Goal: Task Accomplishment & Management: Manage account settings

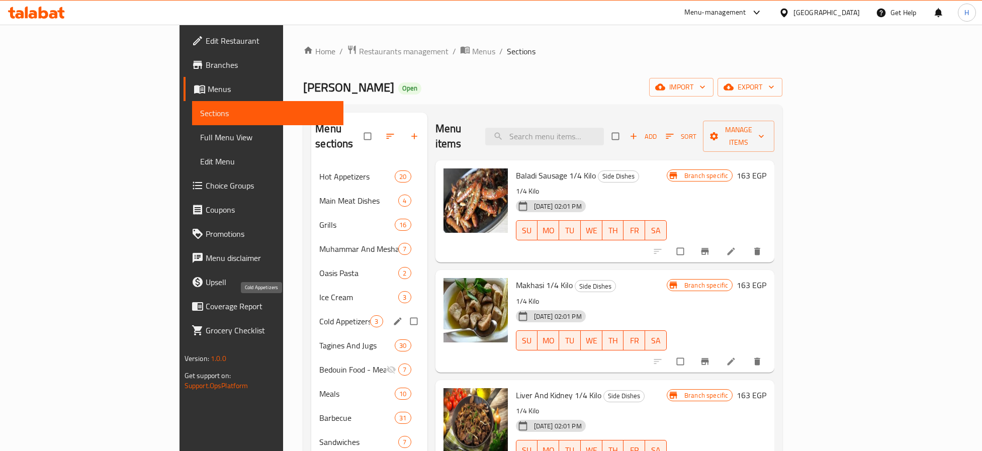
click at [319, 315] on span "Cold Appetizers" at bounding box center [344, 321] width 51 height 12
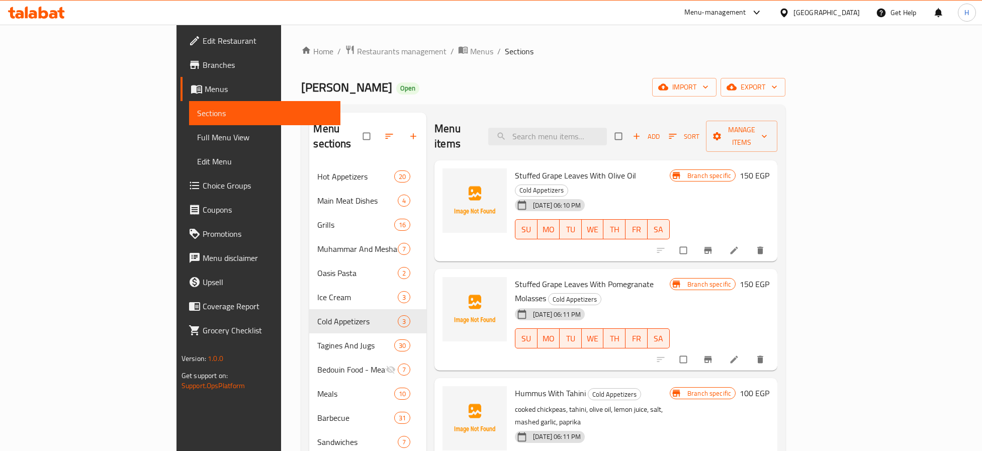
click at [713, 245] on icon "Branch-specific-item" at bounding box center [708, 250] width 10 height 10
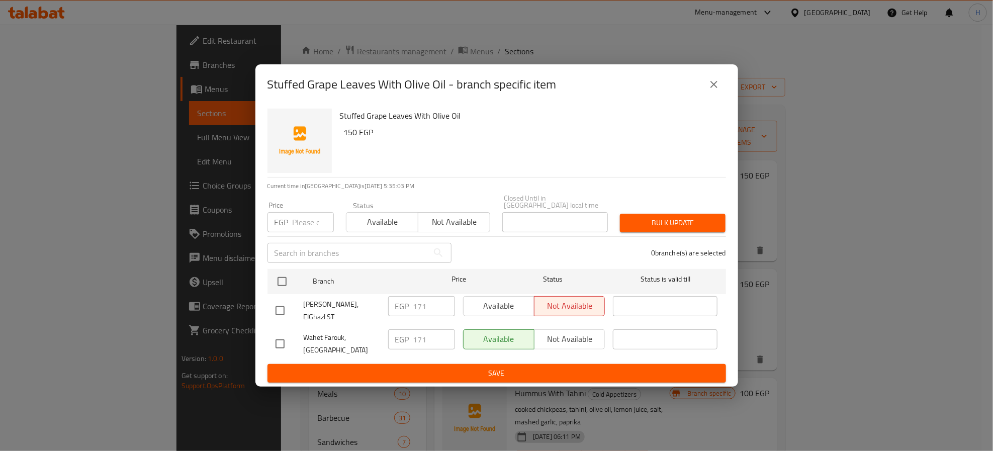
click at [714, 87] on icon "close" at bounding box center [714, 84] width 12 height 12
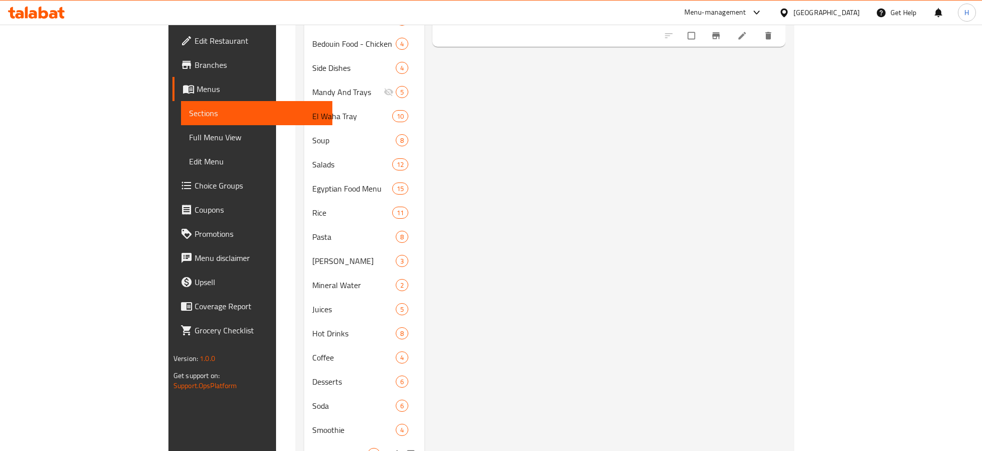
scroll to position [527, 0]
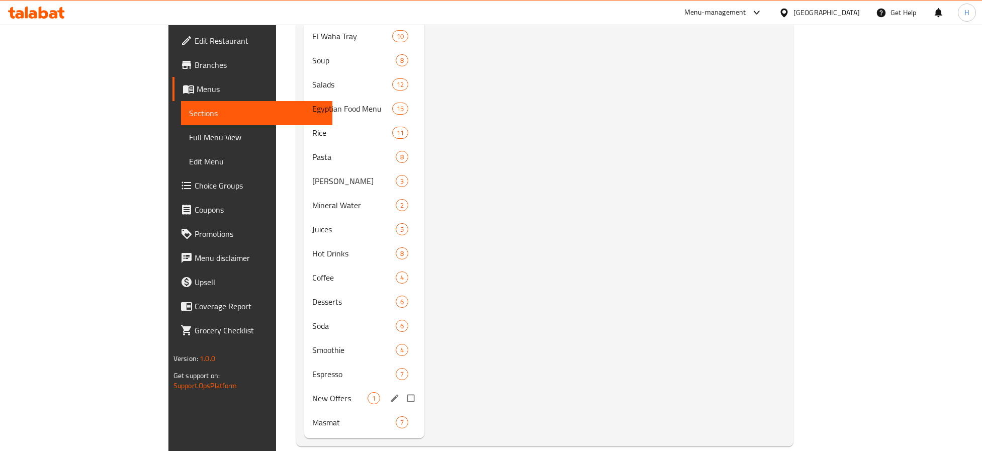
click at [304, 386] on div "New Offers 1" at bounding box center [364, 398] width 120 height 24
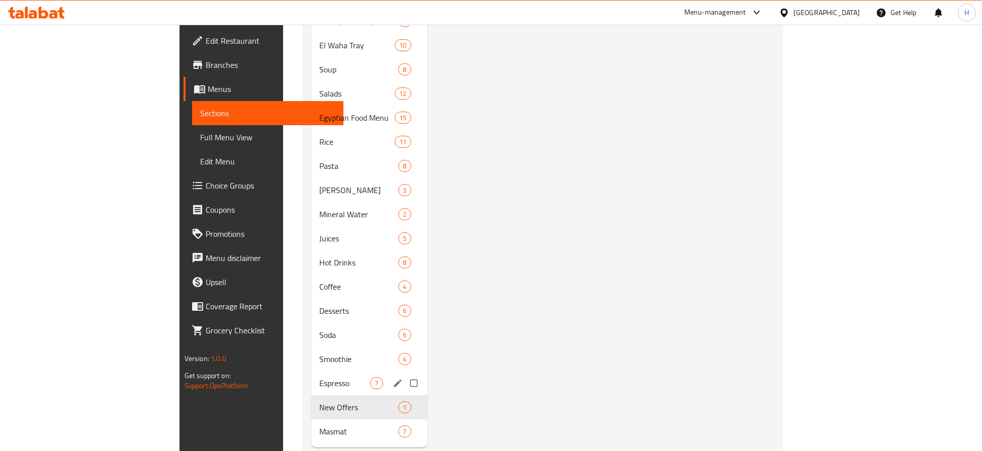
scroll to position [527, 0]
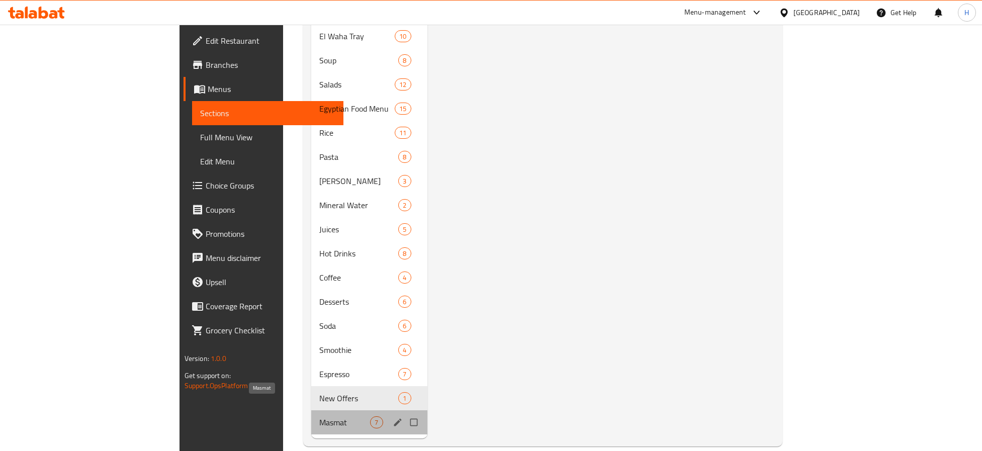
click at [319, 416] on span "Masmat" at bounding box center [344, 422] width 51 height 12
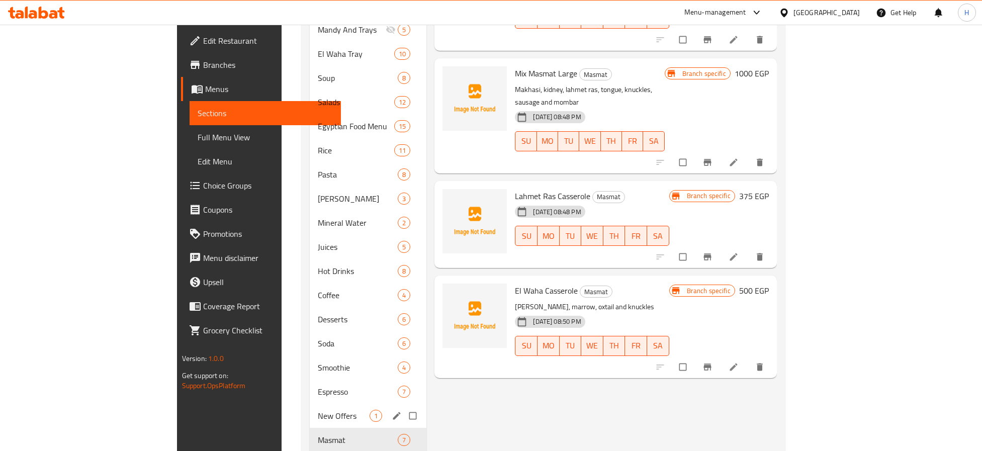
scroll to position [149, 0]
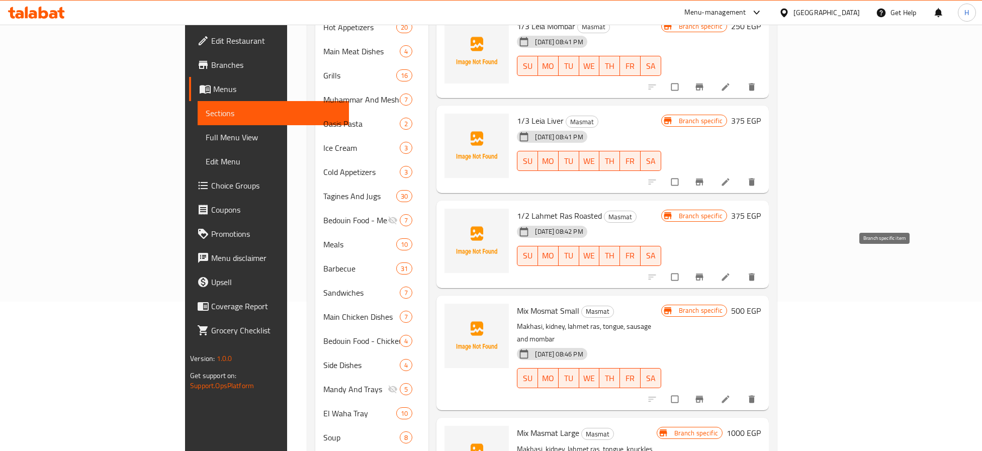
click at [705, 272] on icon "Branch-specific-item" at bounding box center [700, 277] width 10 height 10
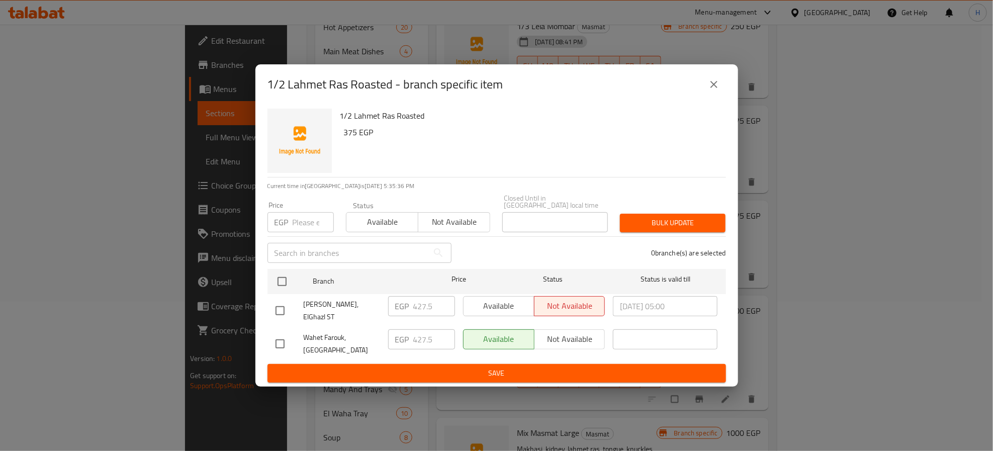
click at [773, 231] on div "1/2 Lahmet Ras Roasted - branch specific item 1/2 Lahmet Ras Roasted 375 EGP Cu…" at bounding box center [496, 225] width 993 height 451
click at [712, 91] on icon "close" at bounding box center [714, 84] width 12 height 12
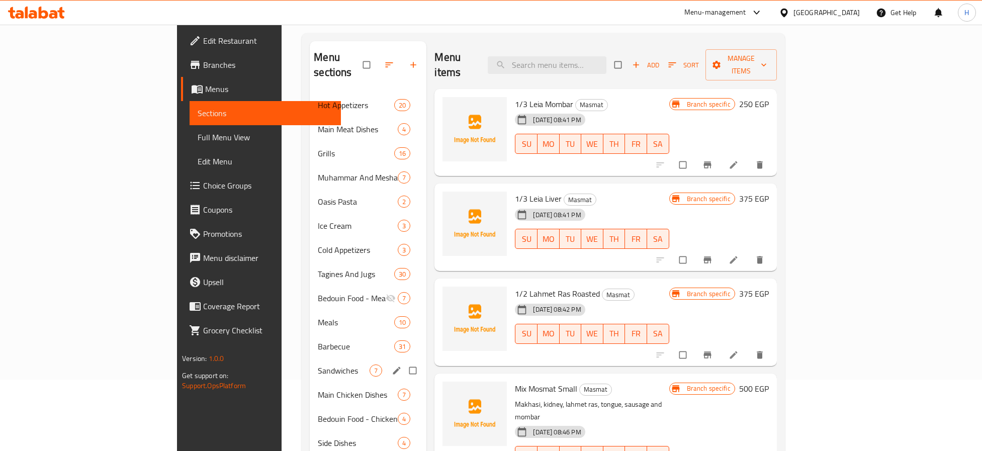
scroll to position [0, 0]
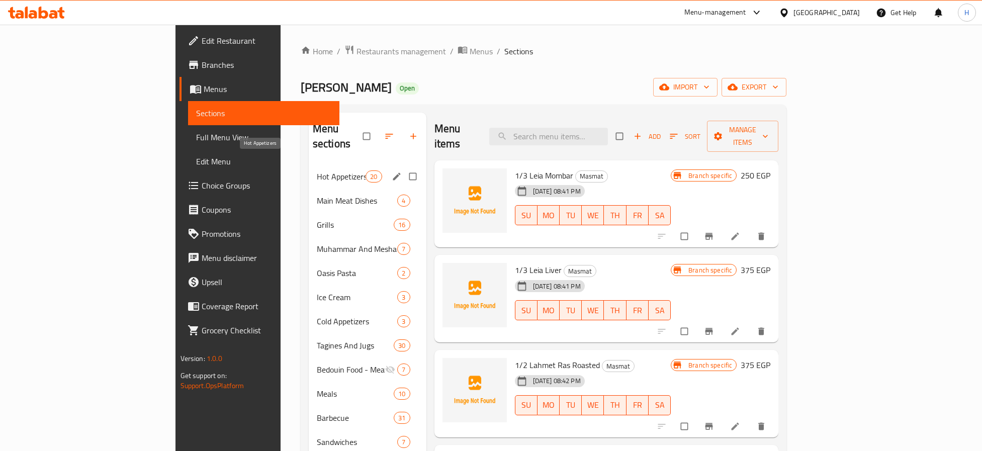
click at [317, 171] on span "Hot Appetizers" at bounding box center [341, 177] width 49 height 12
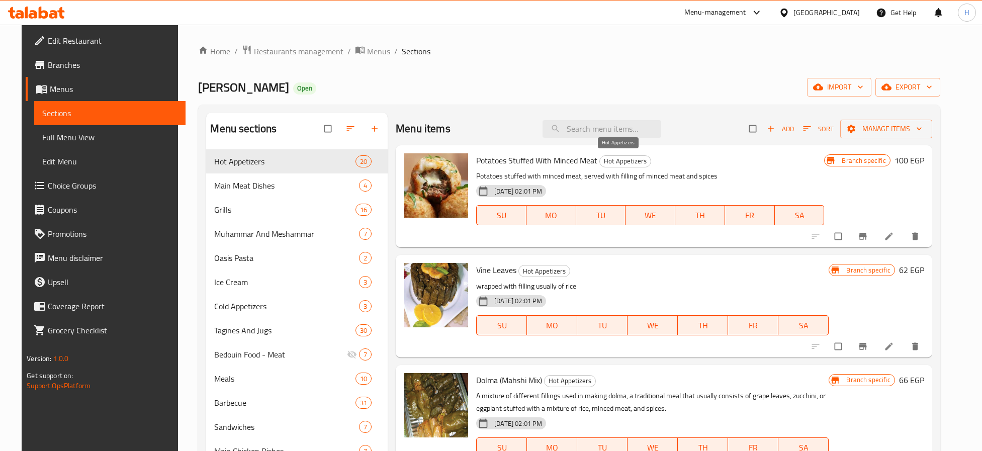
click at [637, 160] on span "Hot Appetizers" at bounding box center [625, 161] width 51 height 12
copy span "Hot Appetizers"
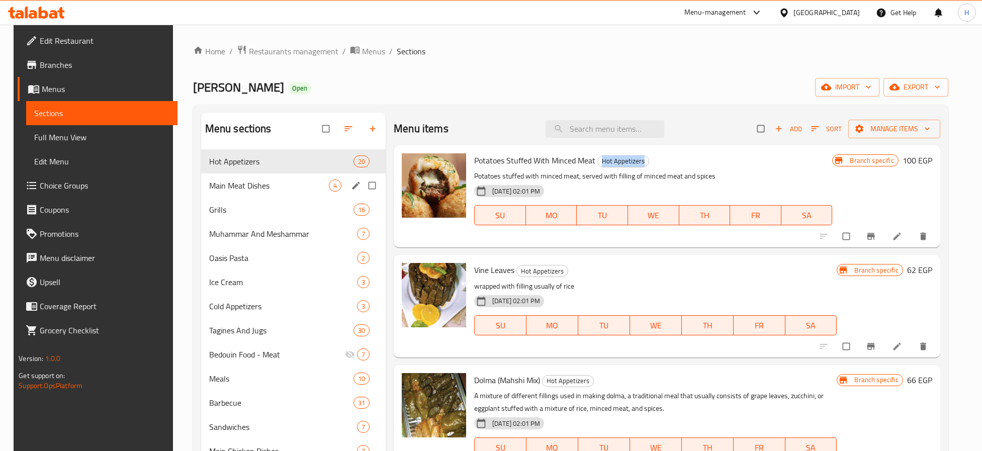
drag, startPoint x: 237, startPoint y: 180, endPoint x: 369, endPoint y: 191, distance: 131.7
click at [237, 180] on span "Main Meat Dishes" at bounding box center [269, 186] width 120 height 12
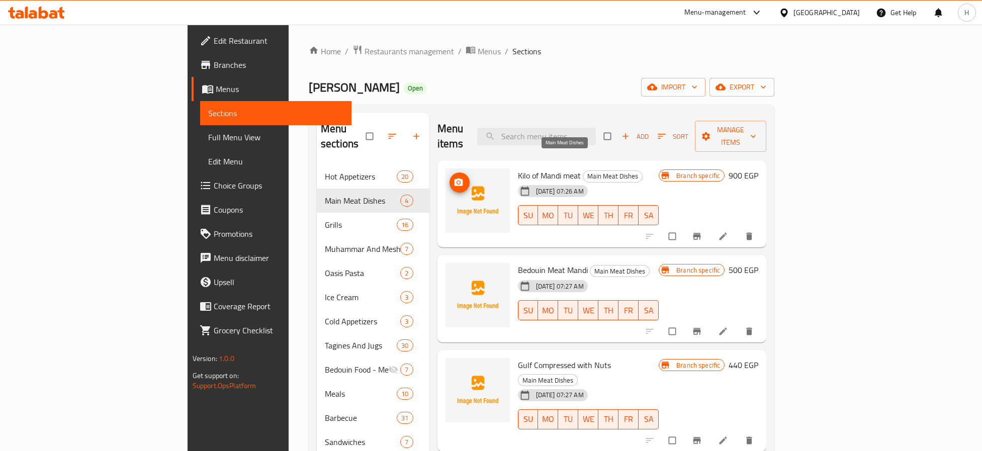
click at [583, 171] on span "Main Meat Dishes" at bounding box center [612, 177] width 59 height 12
copy div "Main Meat Dishes"
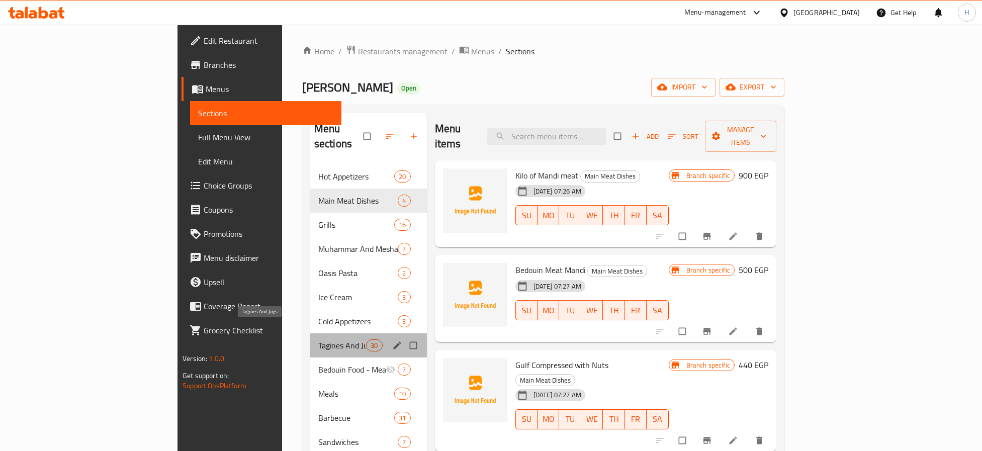
click at [318, 340] on span "Tagines And Jugs" at bounding box center [342, 346] width 48 height 12
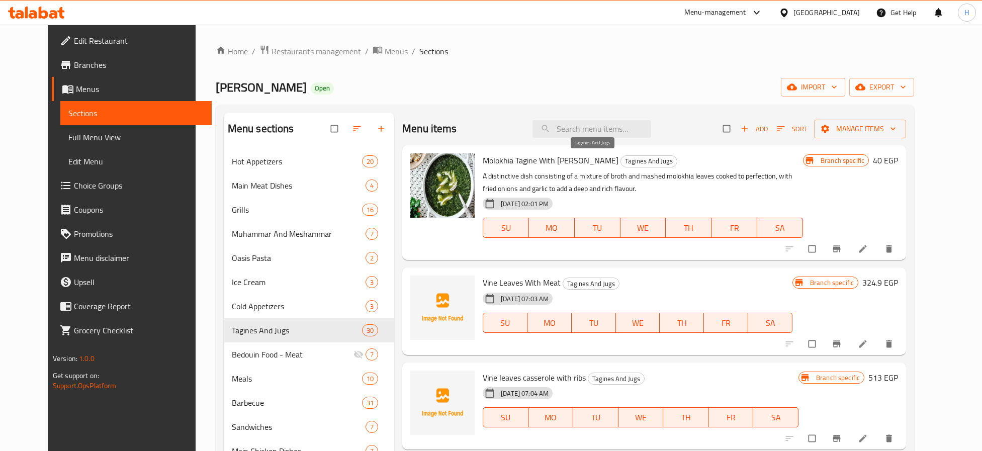
click at [621, 161] on span "Tagines And Jugs" at bounding box center [649, 161] width 56 height 12
copy span "Tagines And Jugs"
click at [801, 202] on div "30-04-2024 02:01 PM SU MO TU WE TH FR SA" at bounding box center [643, 221] width 328 height 54
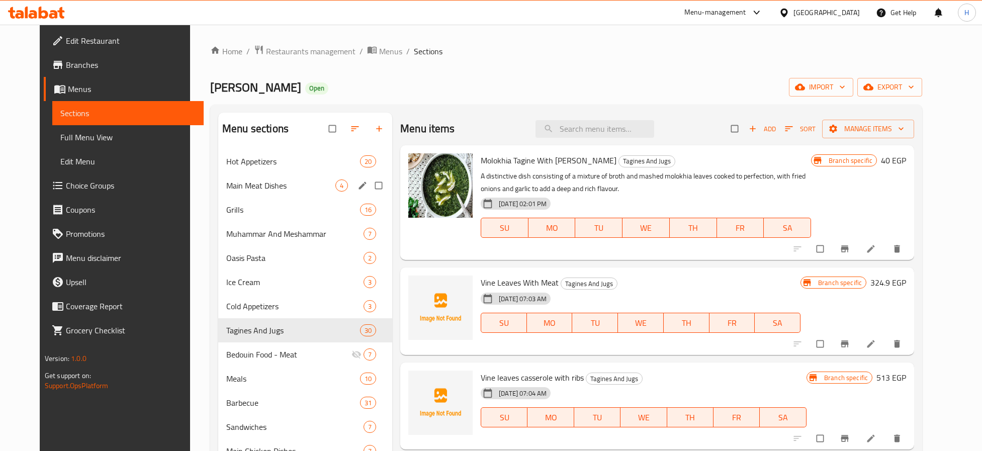
click at [275, 191] on span "Main Meat Dishes" at bounding box center [280, 186] width 109 height 12
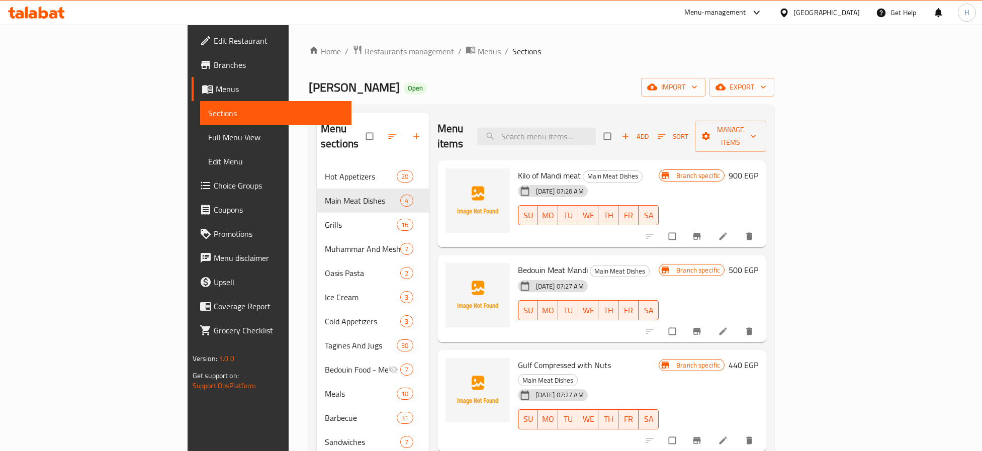
click at [518, 168] on span "Kilo of Mandi meat" at bounding box center [549, 175] width 63 height 15
click at [550, 169] on h6 "Kilo of Mandi meat Main Meat Dishes" at bounding box center [588, 176] width 141 height 14
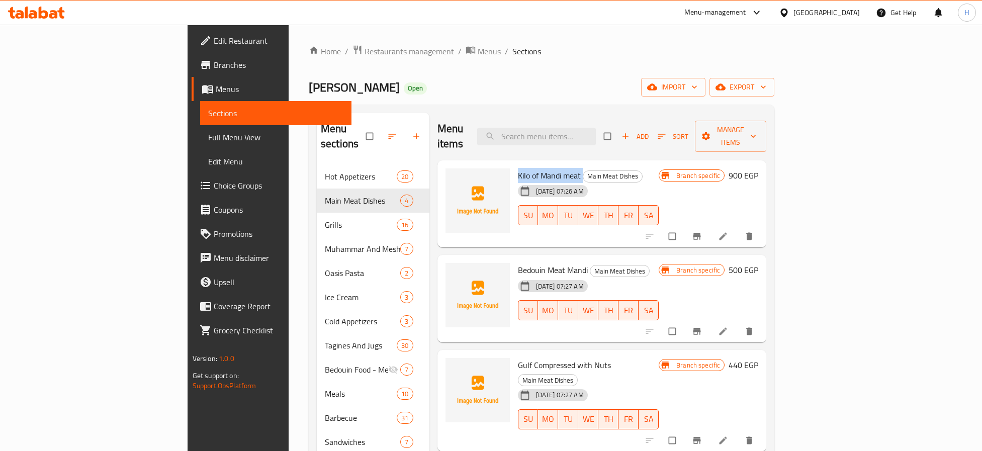
click at [550, 169] on h6 "Kilo of Mandi meat Main Meat Dishes" at bounding box center [588, 176] width 141 height 14
click at [583, 171] on span "Main Meat Dishes" at bounding box center [612, 177] width 59 height 12
copy div "Main Meat Dishes"
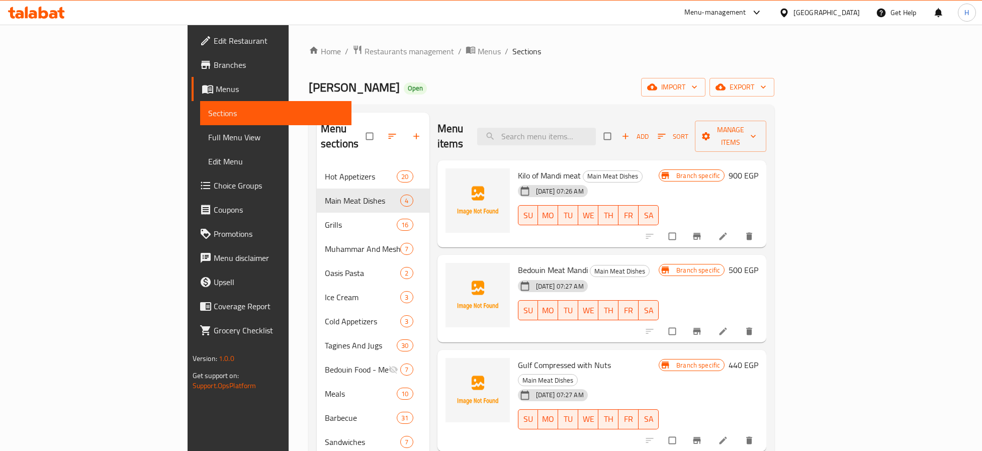
drag, startPoint x: 802, startPoint y: 168, endPoint x: 787, endPoint y: 174, distance: 16.3
click at [663, 181] on div "15-08-2025 07:26 AM SU MO TU WE TH FR SA" at bounding box center [588, 208] width 149 height 54
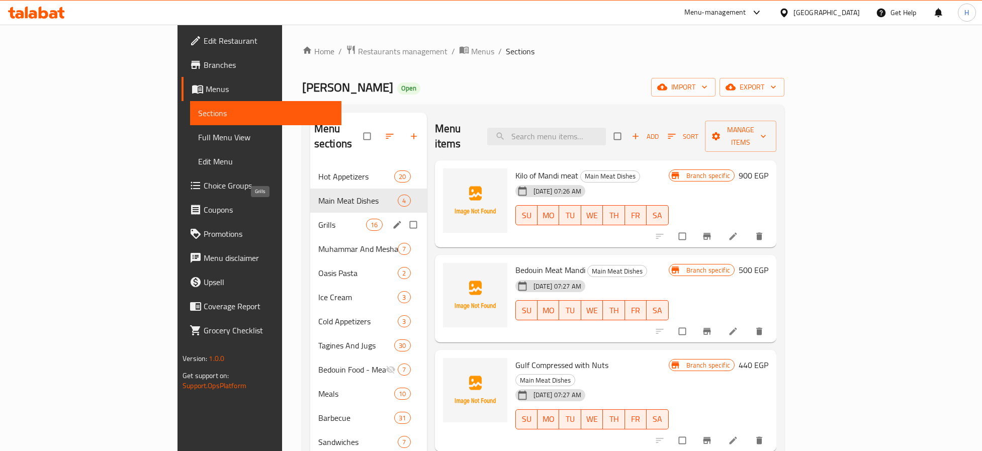
click at [318, 219] on span "Grills" at bounding box center [342, 225] width 48 height 12
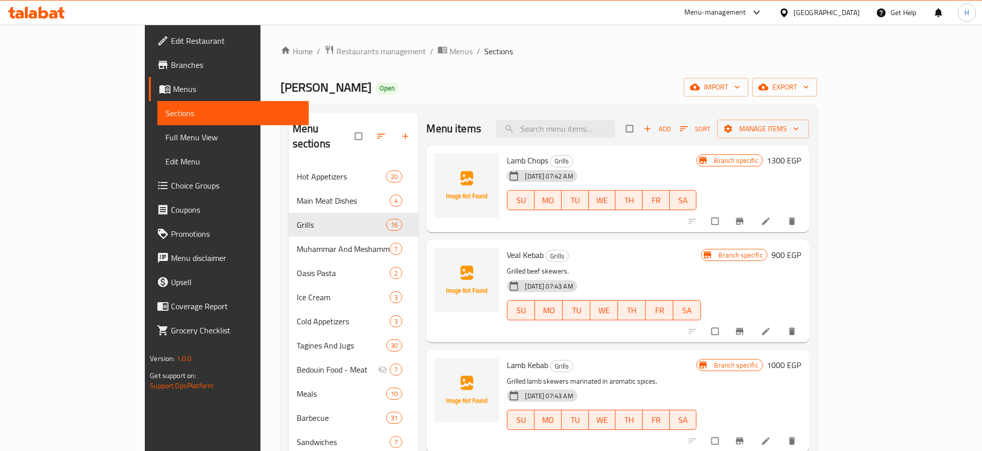
click at [507, 161] on span "Lamb Chops" at bounding box center [527, 160] width 41 height 15
copy h6 "Lamb Chops"
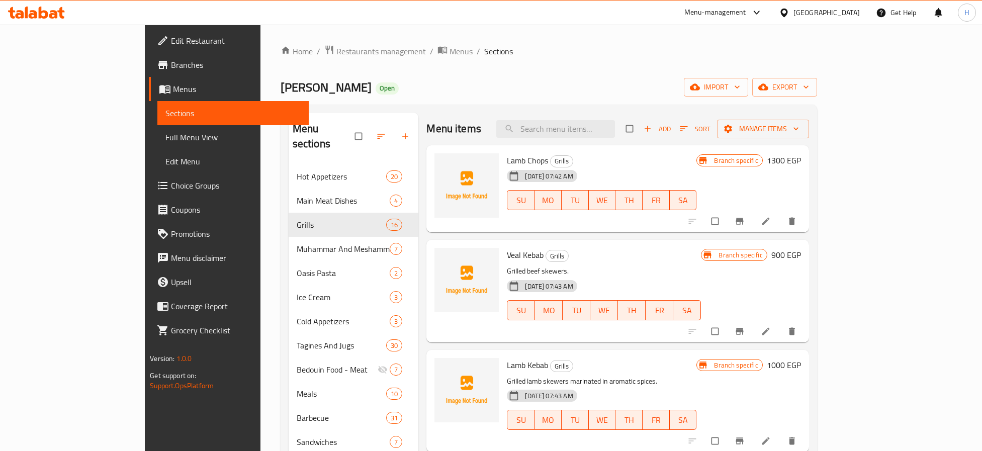
click at [551, 161] on span "Grills" at bounding box center [562, 161] width 22 height 12
copy div "Grills"
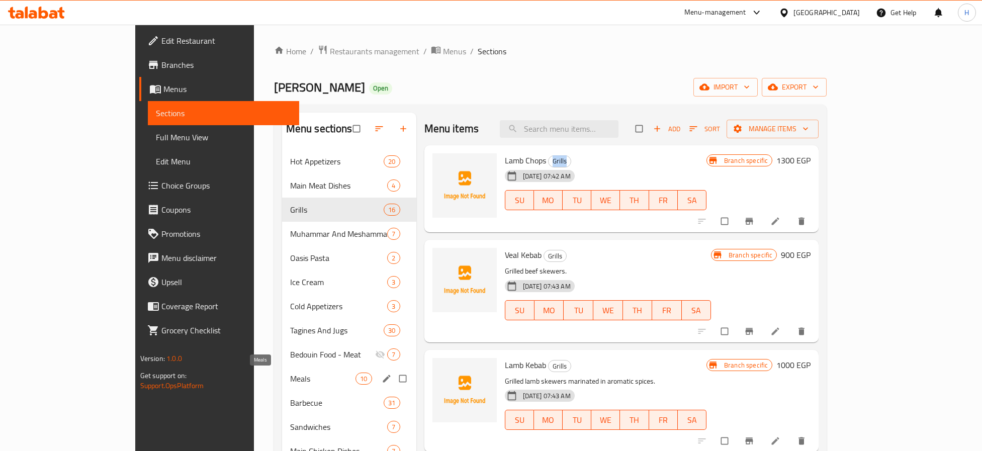
click at [290, 377] on span "Meals" at bounding box center [323, 379] width 66 height 12
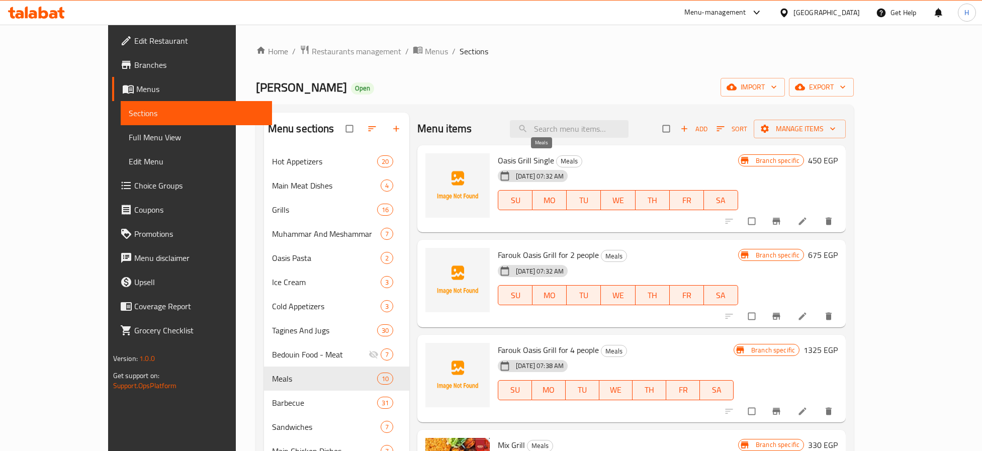
click at [557, 160] on span "Meals" at bounding box center [569, 161] width 25 height 12
copy div "Meals"
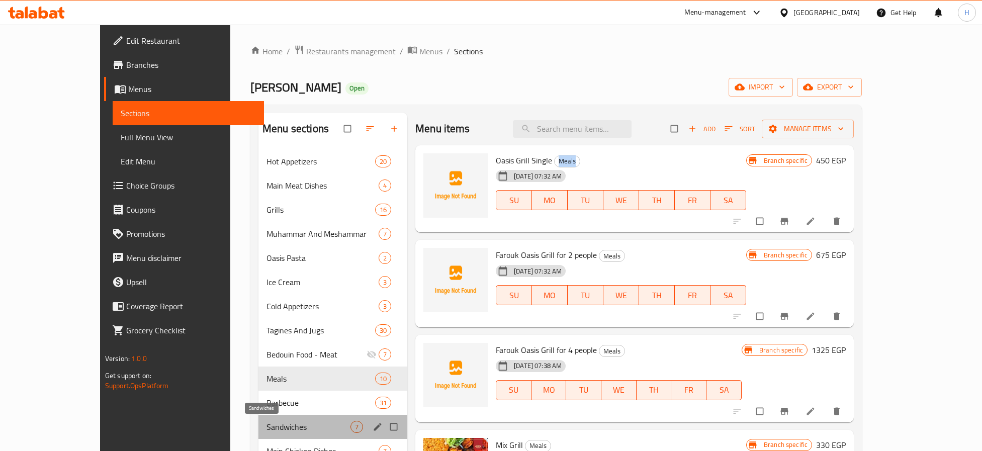
click at [267, 424] on span "Sandwiches" at bounding box center [309, 427] width 84 height 12
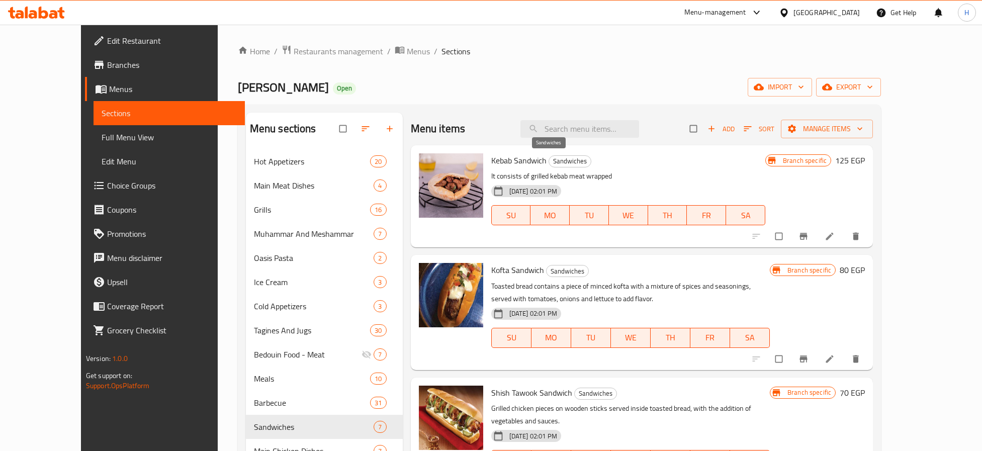
click at [560, 157] on span "Sandwiches" at bounding box center [570, 161] width 42 height 12
copy span "Sandwiches"
click at [770, 182] on div "30-04-2024 02:01 PM SU MO TU WE TH FR SA" at bounding box center [628, 208] width 282 height 54
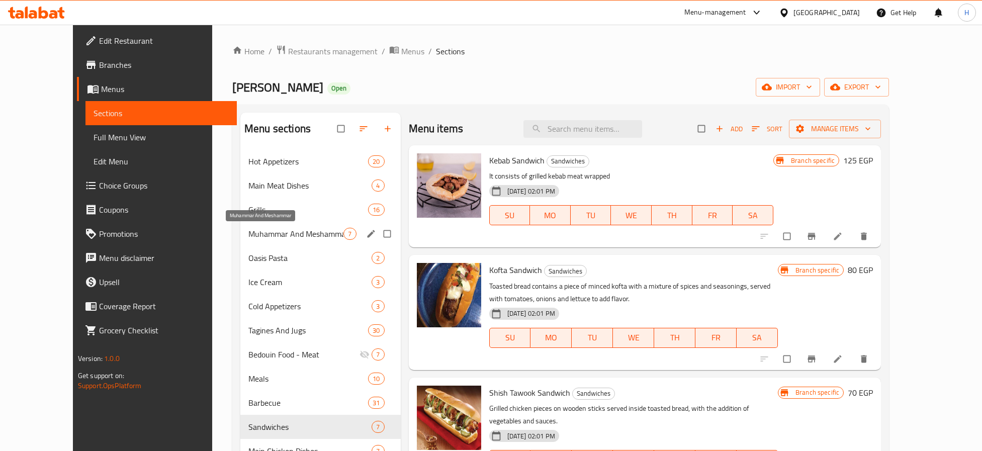
click at [269, 228] on span "Muhammar And Meshammar" at bounding box center [295, 234] width 95 height 12
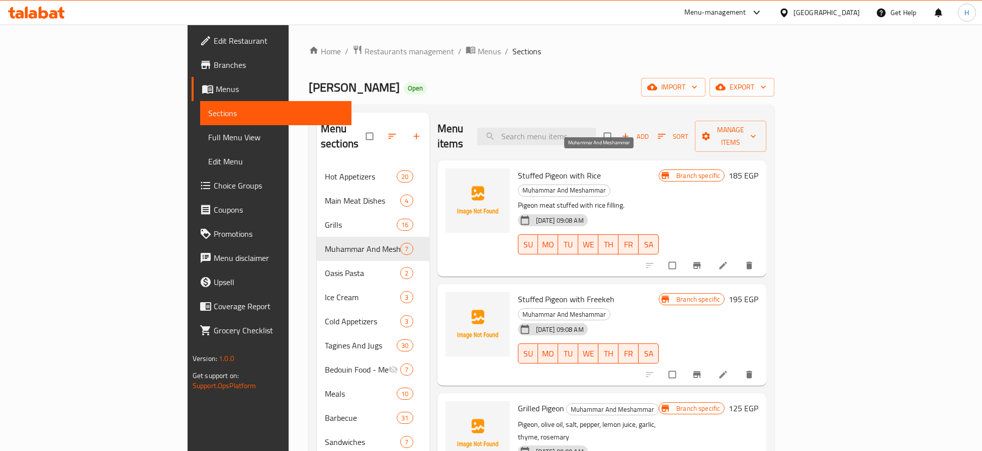
click at [583, 185] on span "Muhammar And Meshammar" at bounding box center [565, 191] width 92 height 12
copy span "Muhammar And Meshammar"
click at [659, 169] on h6 "Stuffed Pigeon with Rice Muhammar And Meshammar" at bounding box center [588, 183] width 141 height 28
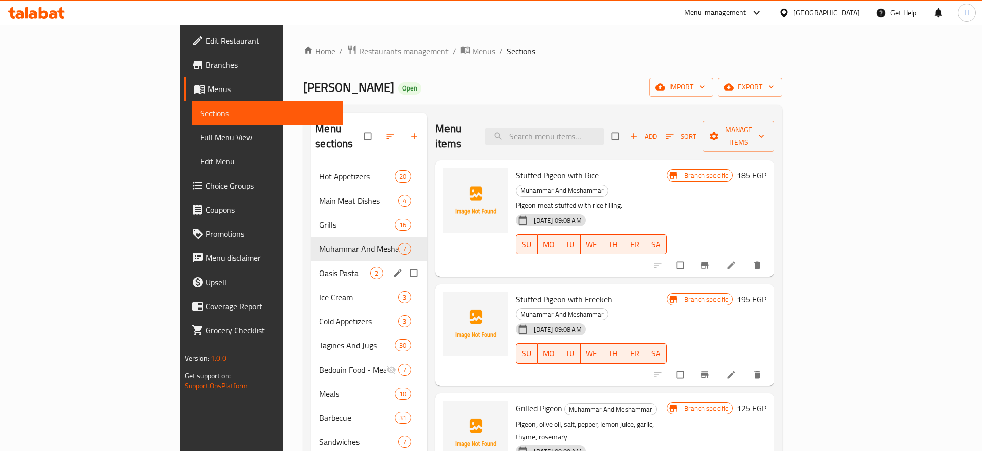
click at [311, 261] on div "Oasis Pasta 2" at bounding box center [369, 273] width 116 height 24
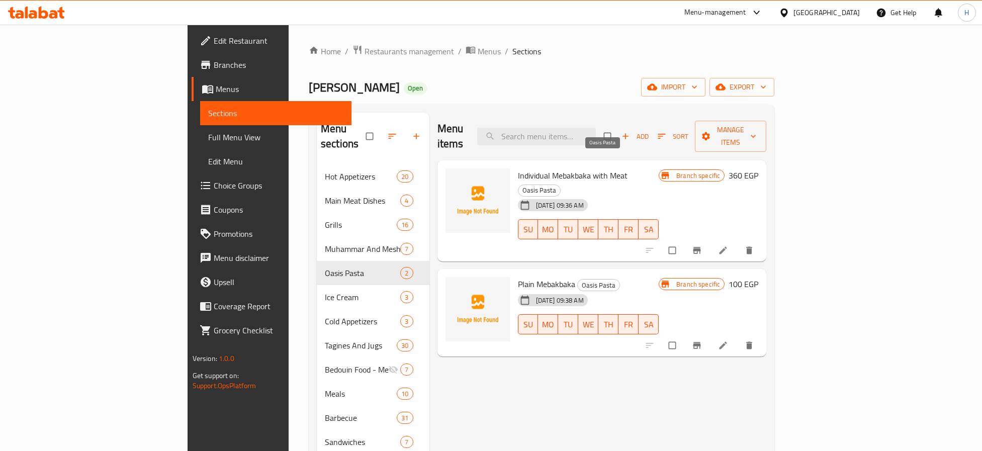
click at [560, 185] on span "Oasis Pasta" at bounding box center [540, 191] width 42 height 12
copy div "Oasis Pasta"
click at [659, 277] on h6 "Plain Mebakbaka Oasis Pasta" at bounding box center [588, 284] width 141 height 14
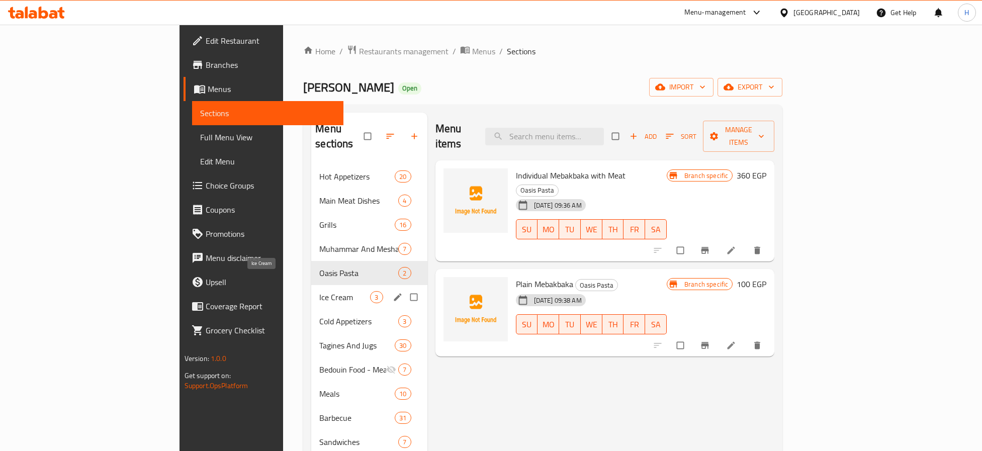
click at [319, 291] on span "Ice Cream" at bounding box center [344, 297] width 51 height 12
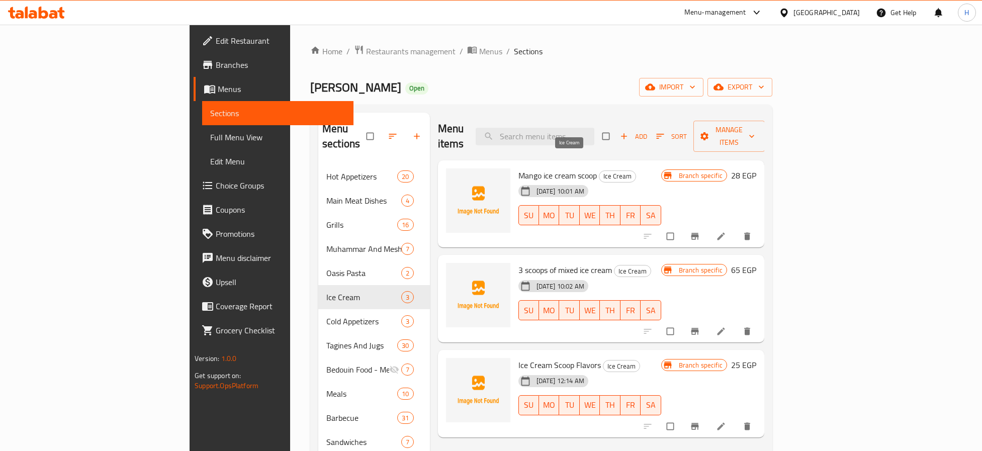
click at [600, 171] on span "Ice Cream" at bounding box center [618, 177] width 36 height 12
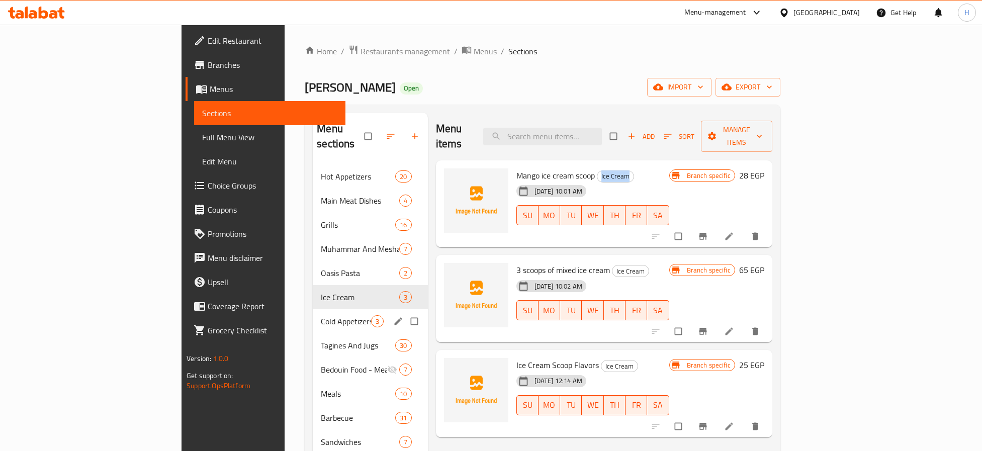
click at [313, 309] on div "Cold Appetizers 3" at bounding box center [370, 321] width 115 height 24
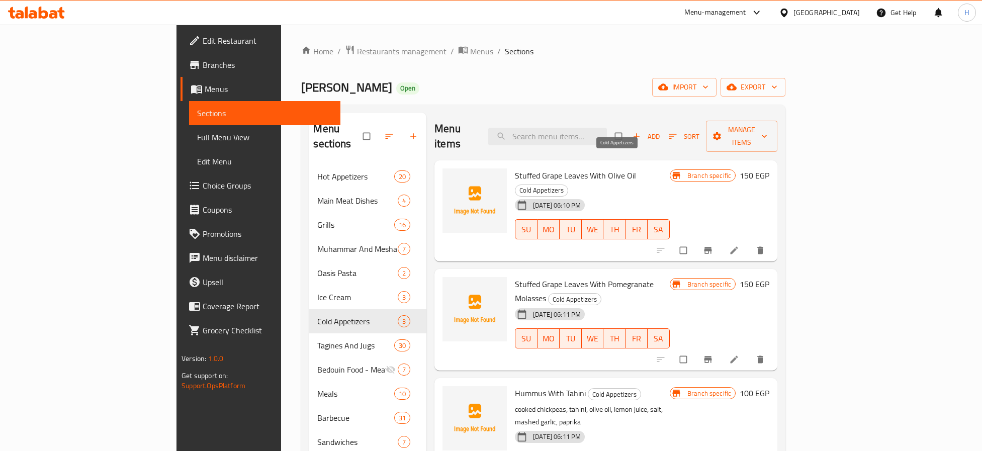
click at [568, 185] on span "Cold Appetizers" at bounding box center [542, 191] width 52 height 12
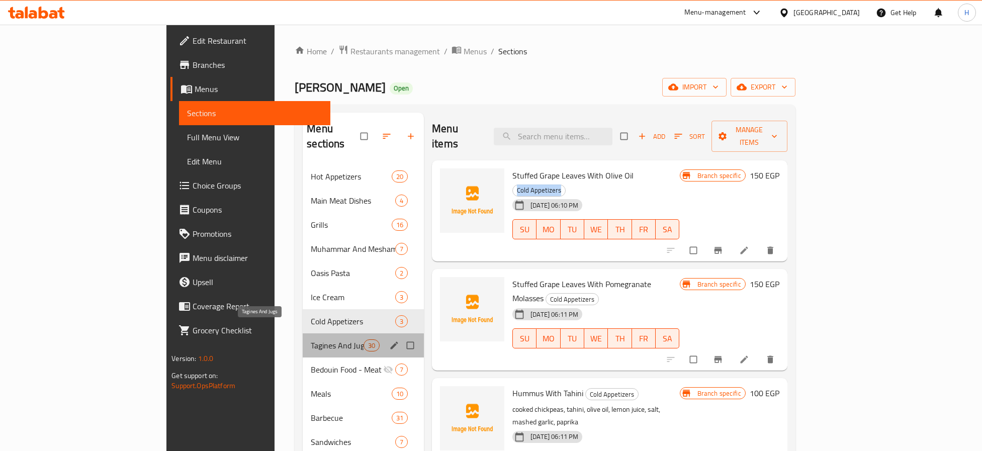
click at [311, 340] on span "Tagines And Jugs" at bounding box center [337, 346] width 53 height 12
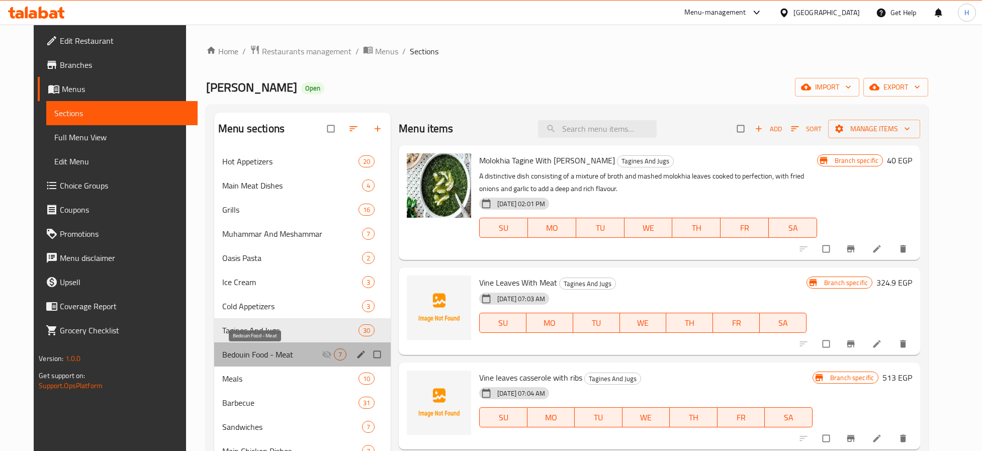
click at [249, 354] on span "Bedouin Food - Meat" at bounding box center [272, 355] width 100 height 12
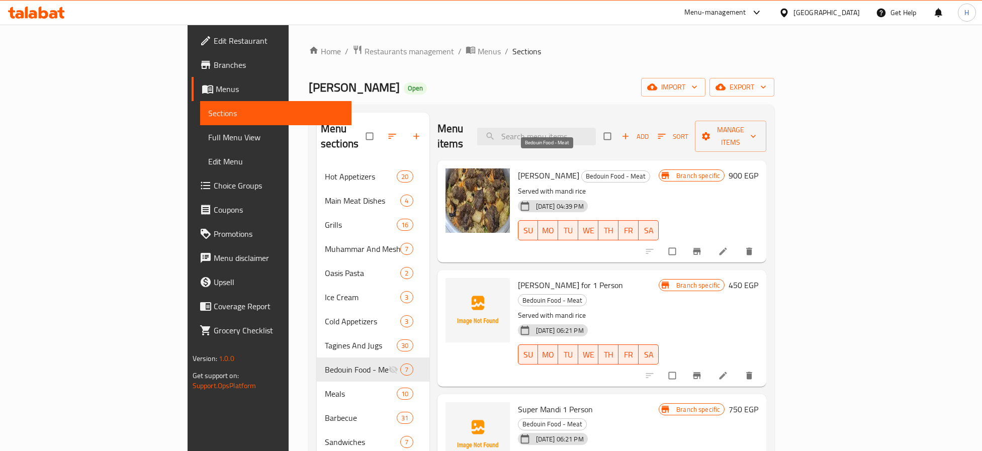
click at [582, 171] on span "Bedouin Food - Meat" at bounding box center [616, 177] width 68 height 12
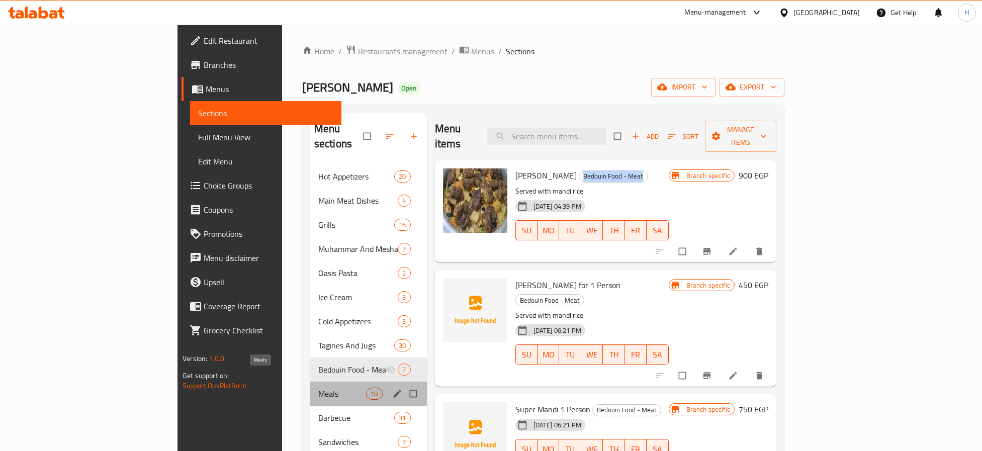
click at [318, 388] on span "Meals" at bounding box center [342, 394] width 48 height 12
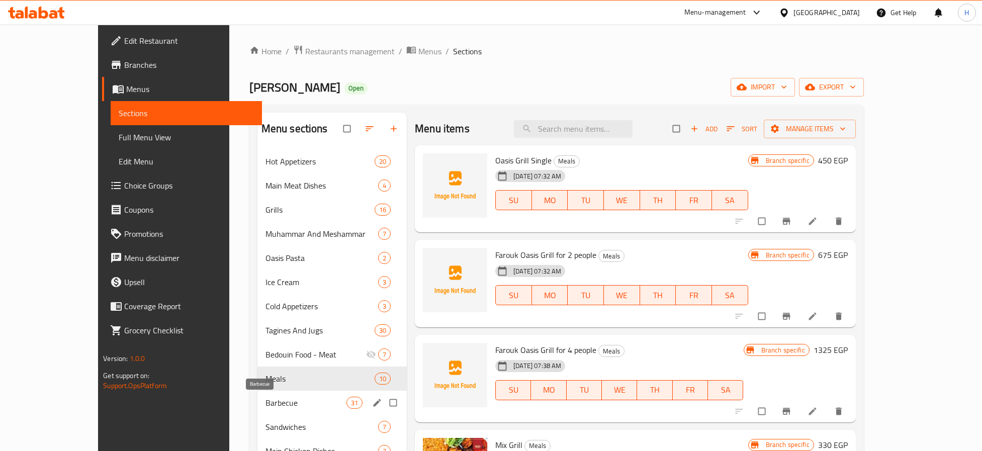
click at [266, 398] on span "Barbecue" at bounding box center [306, 403] width 81 height 12
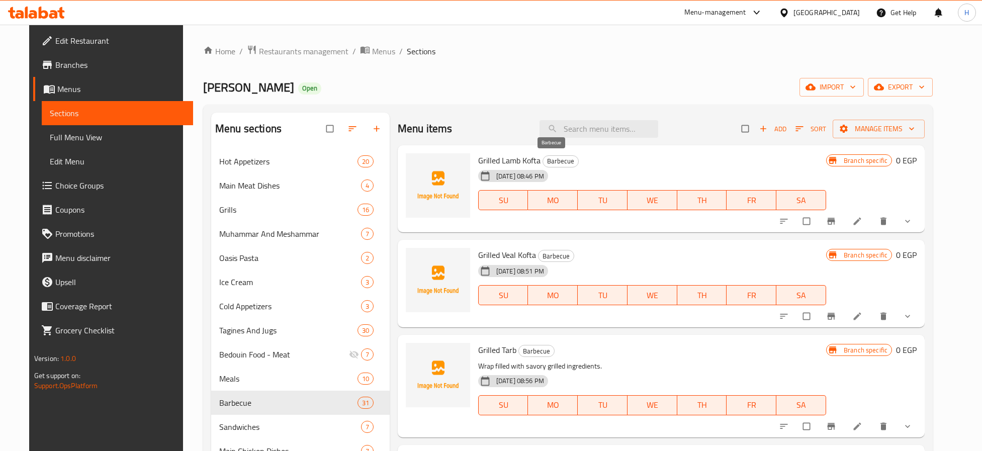
click at [557, 162] on span "Barbecue" at bounding box center [560, 161] width 35 height 12
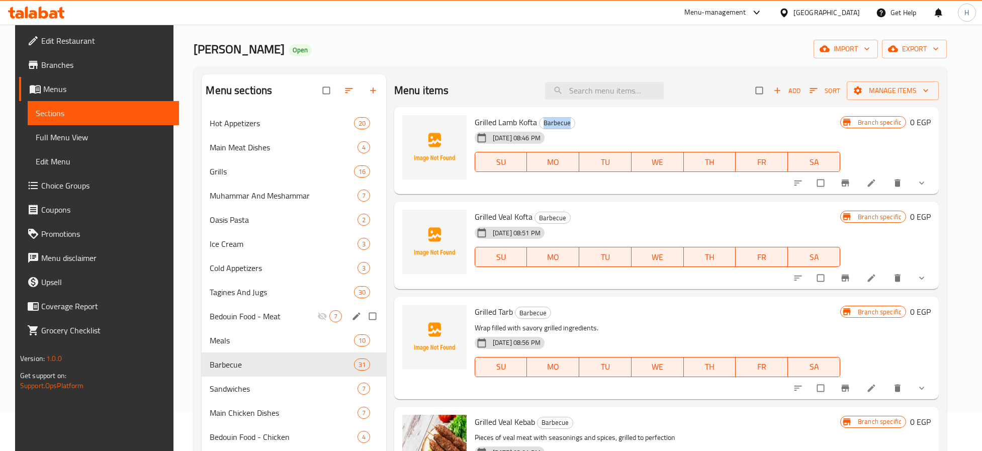
scroll to position [75, 0]
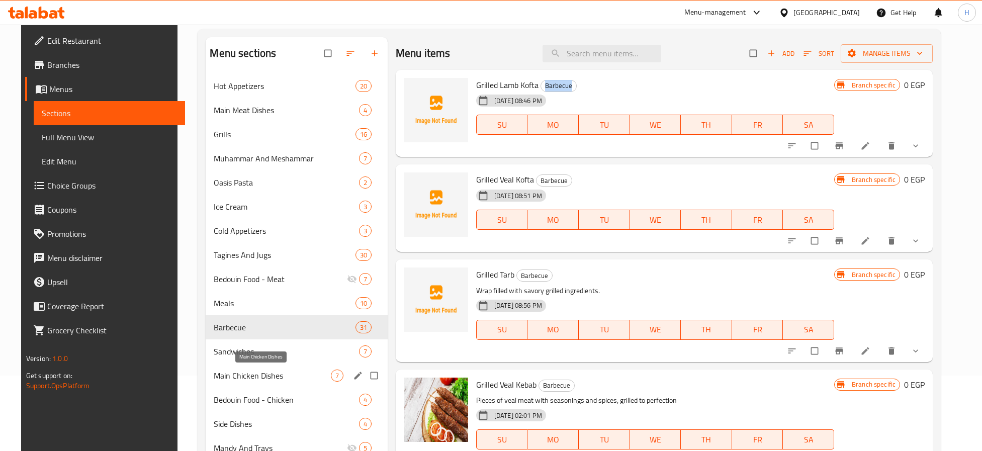
click at [284, 372] on span "Main Chicken Dishes" at bounding box center [272, 376] width 117 height 12
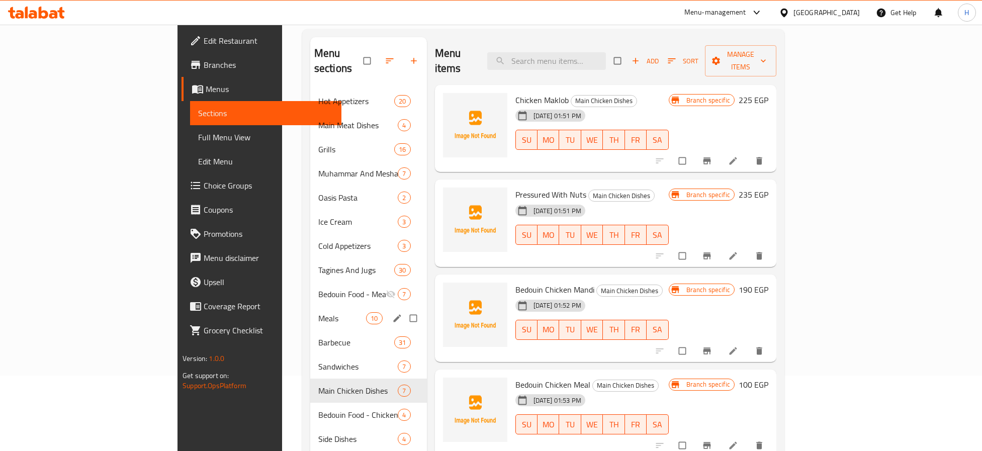
drag, startPoint x: 242, startPoint y: 302, endPoint x: 232, endPoint y: 306, distance: 10.6
click at [318, 312] on span "Meals" at bounding box center [342, 318] width 48 height 12
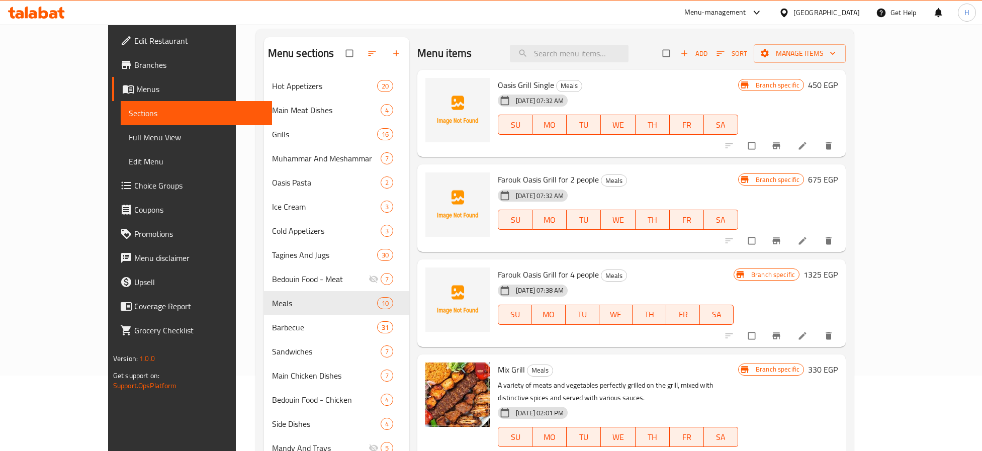
click at [605, 187] on div "15-08-2025 07:32 AM SU MO TU WE TH FR SA" at bounding box center [618, 213] width 248 height 54
click at [790, 148] on button "Branch-specific-item" at bounding box center [778, 146] width 24 height 22
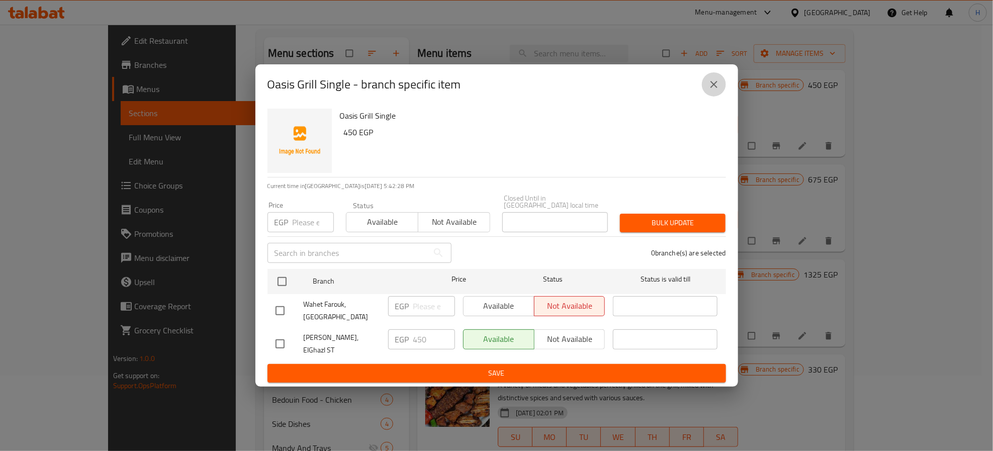
click at [714, 89] on icon "close" at bounding box center [714, 84] width 12 height 12
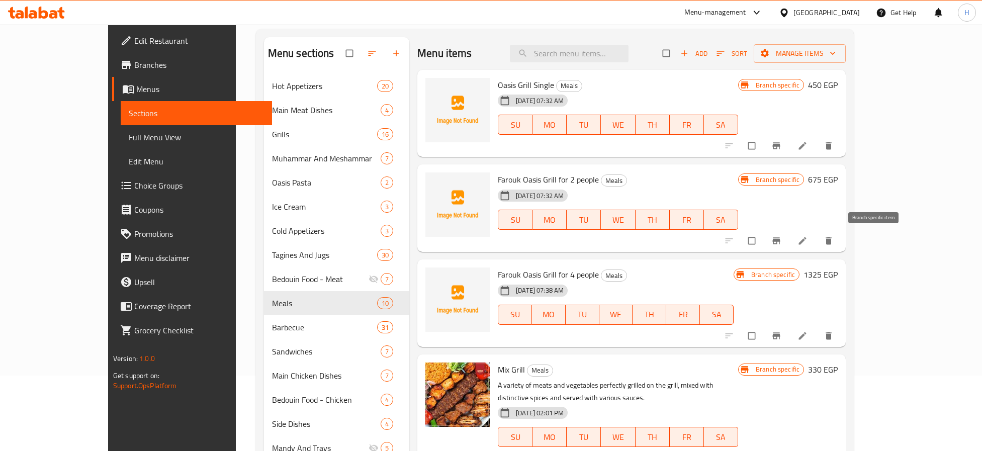
click at [782, 237] on icon "Branch-specific-item" at bounding box center [777, 241] width 10 height 10
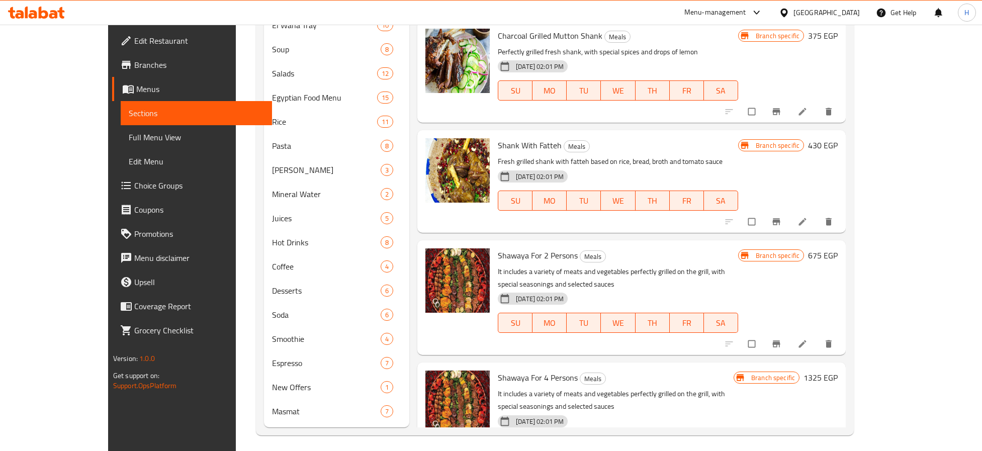
scroll to position [527, 0]
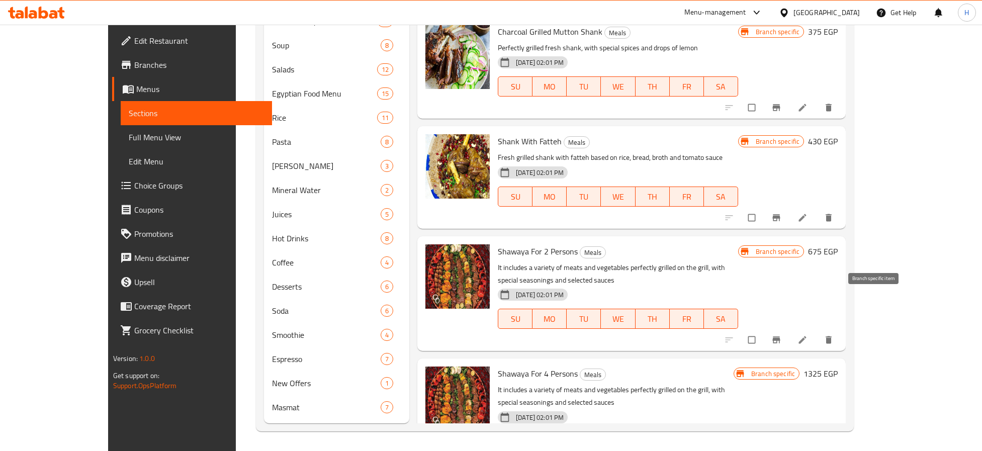
click at [782, 335] on icon "Branch-specific-item" at bounding box center [777, 340] width 10 height 10
click at [624, 244] on h6 "Shawaya For 2 Persons Meals" at bounding box center [618, 251] width 240 height 14
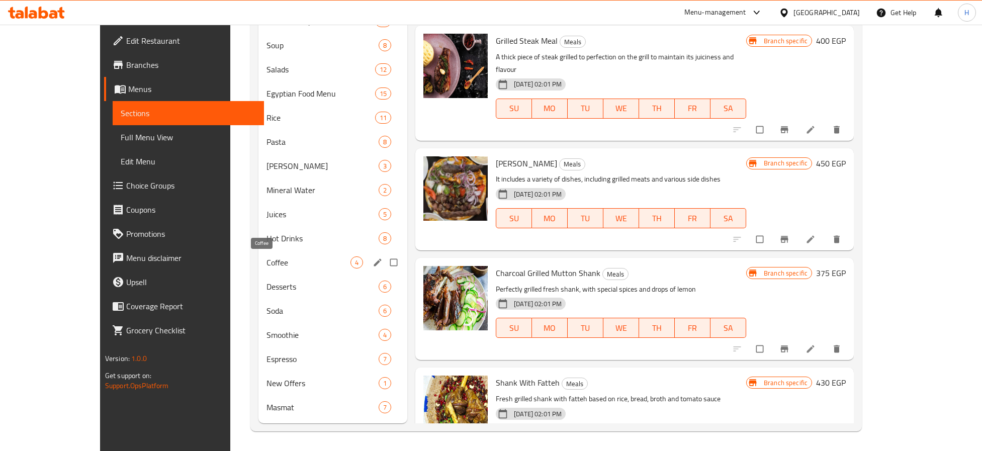
click at [267, 264] on span "Coffee" at bounding box center [309, 263] width 84 height 12
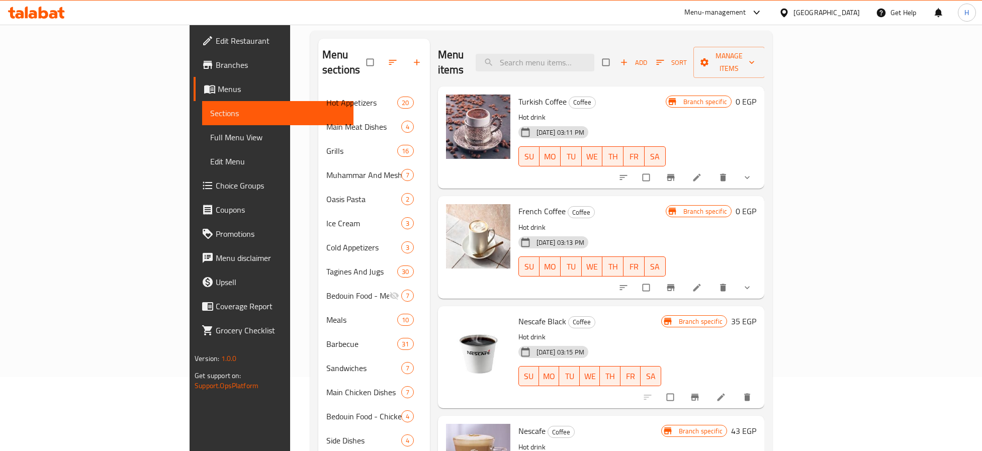
scroll to position [225, 0]
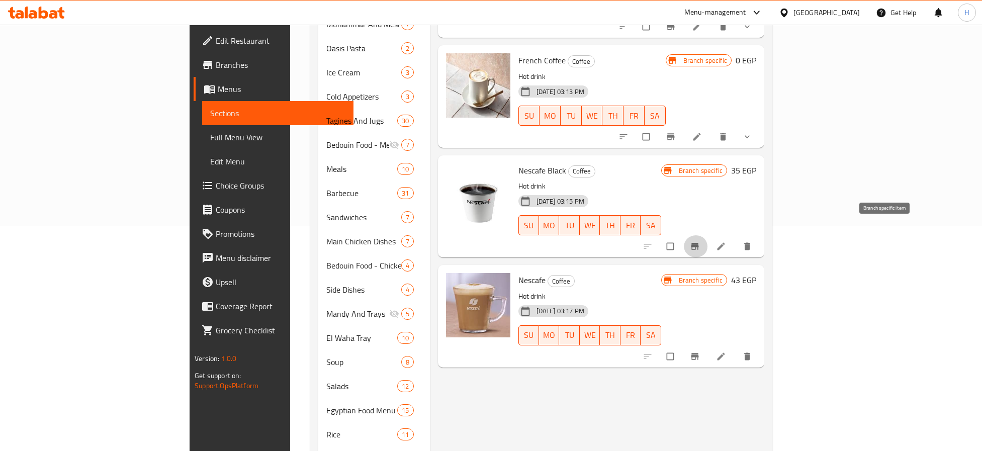
click at [699, 243] on icon "Branch-specific-item" at bounding box center [695, 246] width 8 height 7
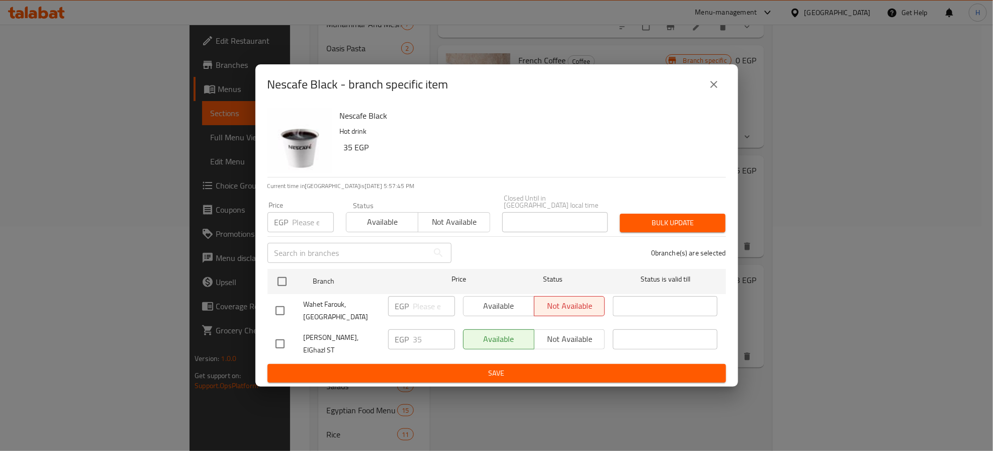
click at [715, 91] on icon "close" at bounding box center [714, 84] width 12 height 12
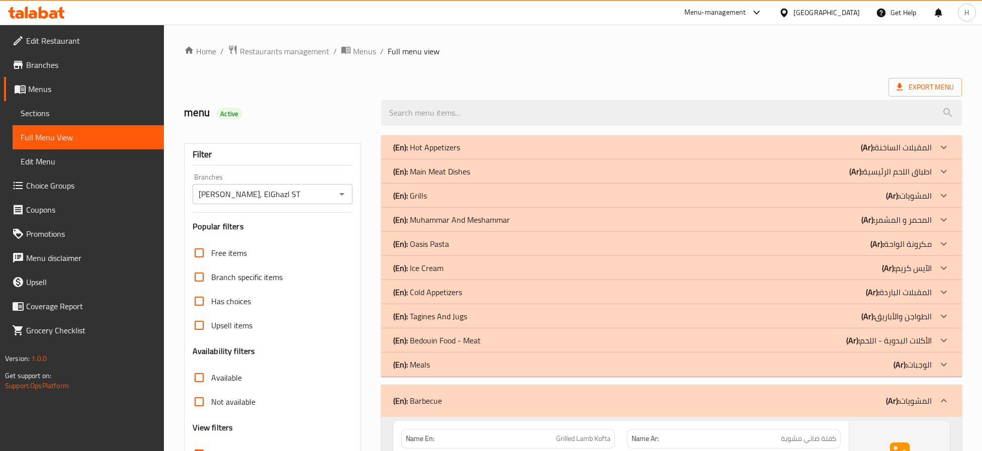
scroll to position [1584, 0]
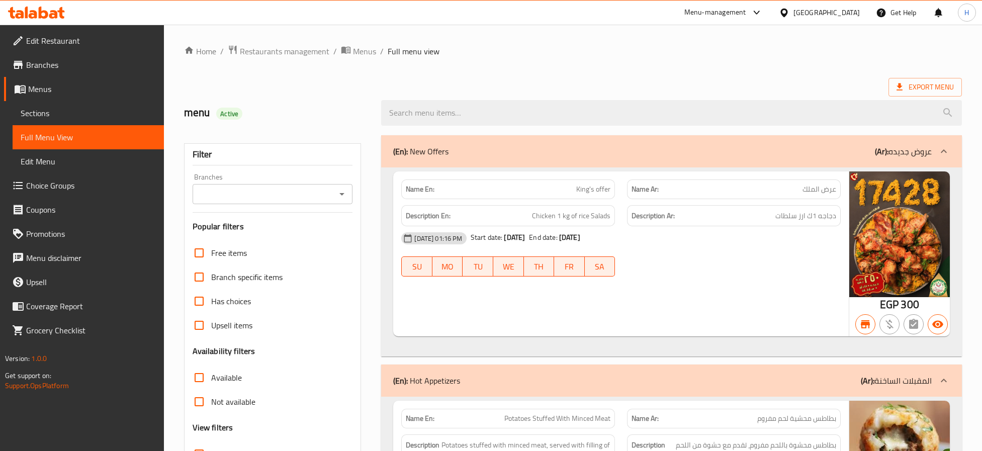
click at [343, 193] on icon "Open" at bounding box center [342, 194] width 12 height 12
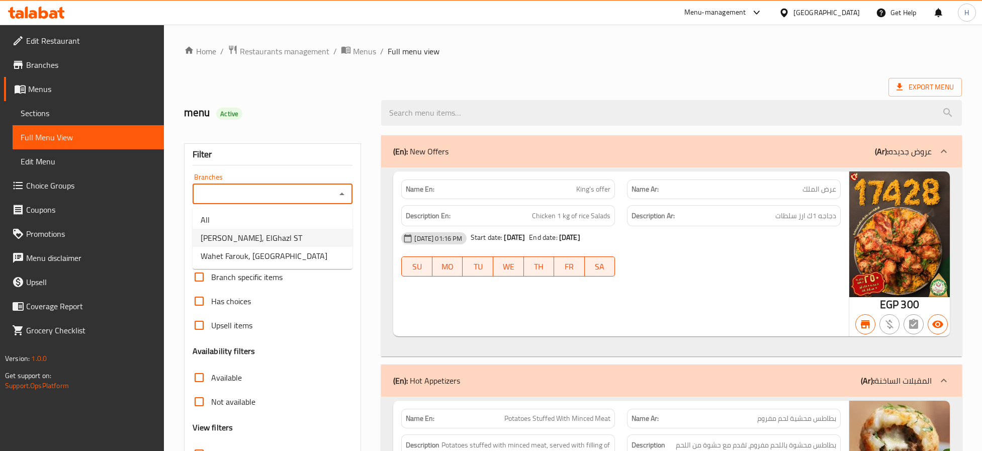
click at [314, 234] on li "[PERSON_NAME], ElGhazl ST" at bounding box center [273, 238] width 160 height 18
type input "[PERSON_NAME], ElGhazl ST"
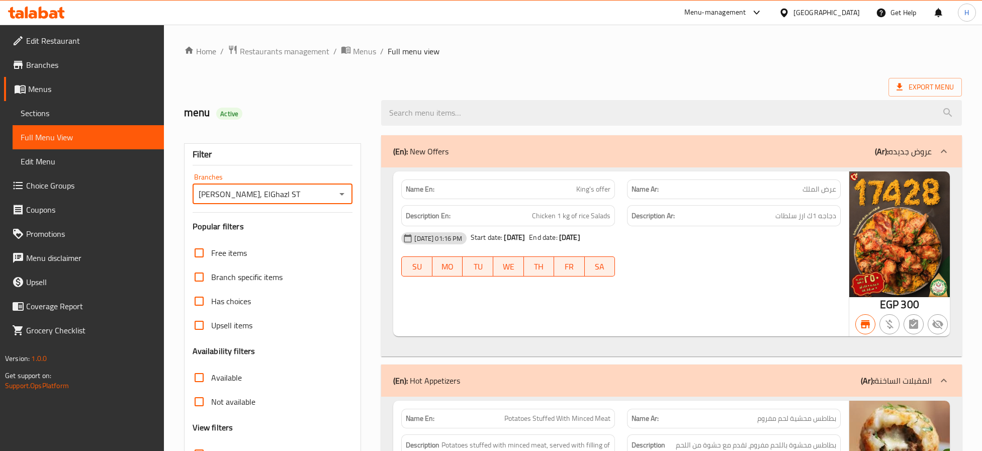
scroll to position [302, 0]
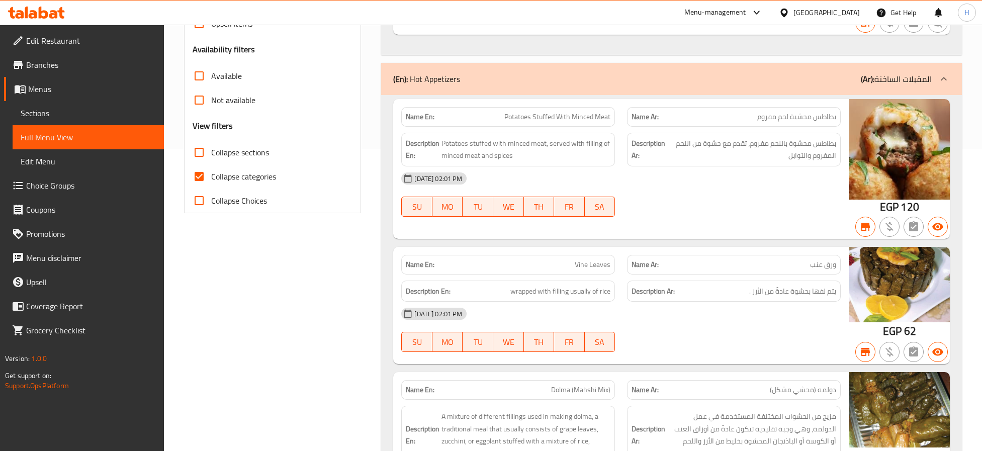
click at [263, 157] on span "Collapse sections" at bounding box center [240, 152] width 58 height 12
click at [211, 157] on input "Collapse sections" at bounding box center [199, 152] width 24 height 24
checkbox input "true"
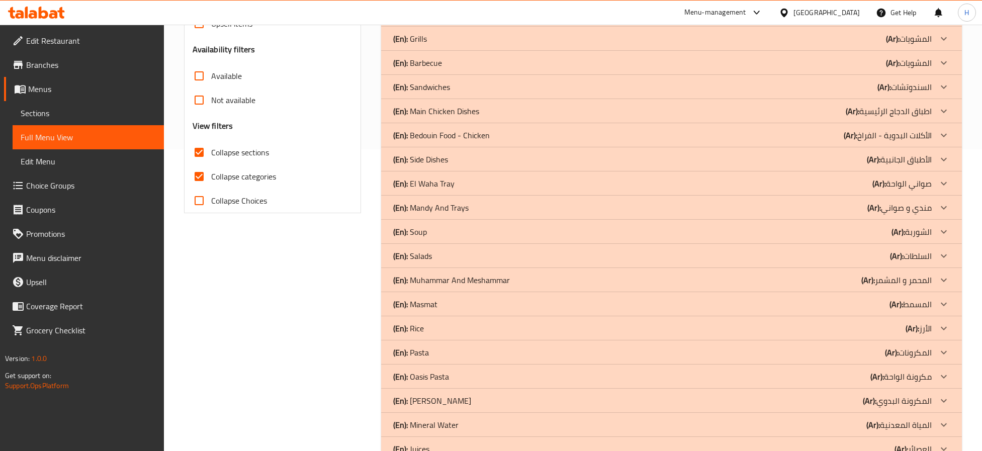
click at [286, 361] on div "Filter Branches Wahet Farouk, ElGhazl ST Branches Popular filters Free items Br…" at bounding box center [277, 231] width 198 height 809
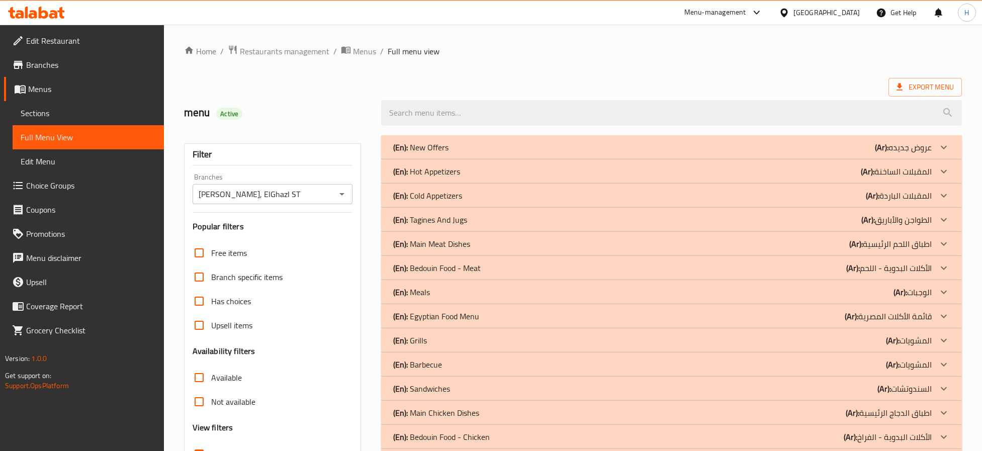
click at [563, 153] on div "(En): Hot Appetizers (Ar): المقبلات الساخنة" at bounding box center [662, 147] width 539 height 12
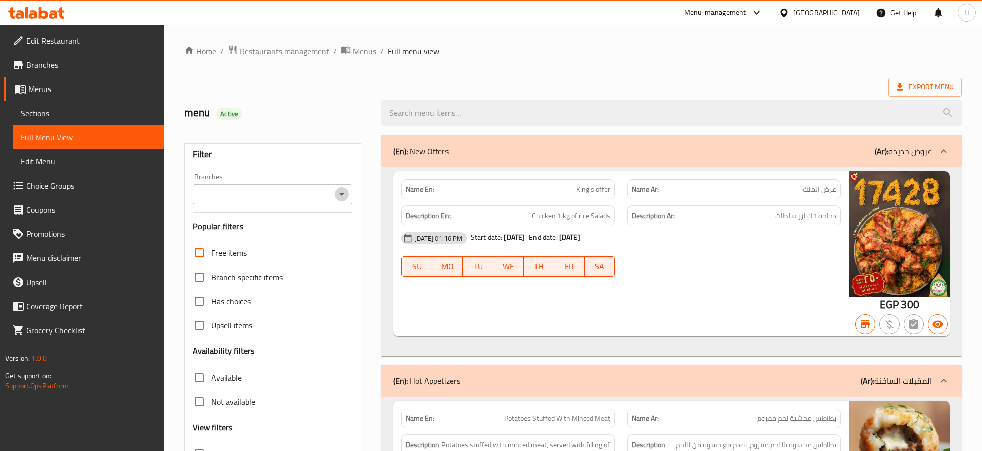
click at [340, 195] on icon "Open" at bounding box center [342, 194] width 12 height 12
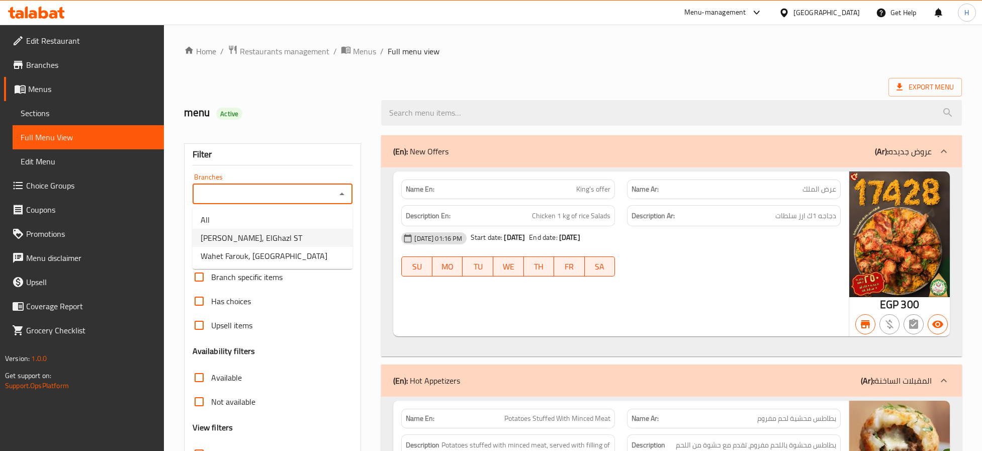
click at [309, 239] on li "[PERSON_NAME], ElGhazl ST" at bounding box center [273, 238] width 160 height 18
type input "[PERSON_NAME], ElGhazl ST"
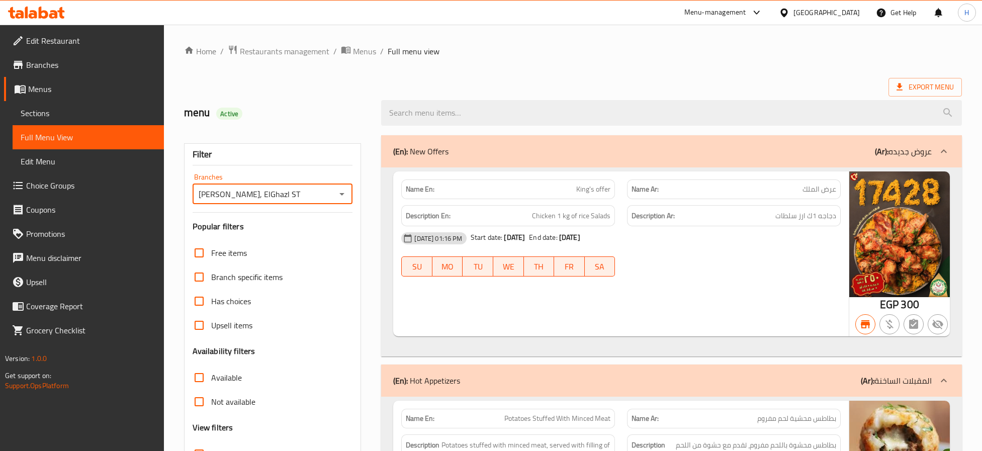
scroll to position [226, 0]
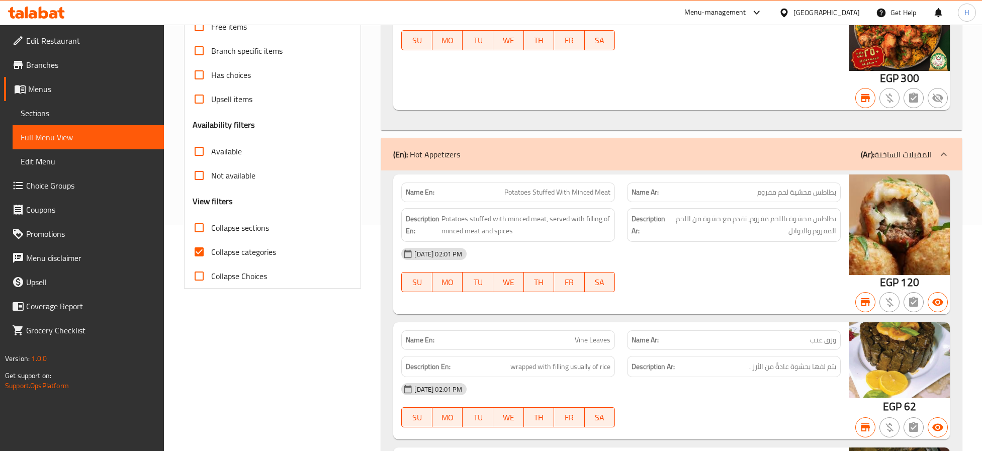
click at [227, 250] on span "Collapse categories" at bounding box center [243, 252] width 65 height 12
click at [211, 250] on input "Collapse categories" at bounding box center [199, 252] width 24 height 24
checkbox input "false"
click at [245, 223] on span "Collapse sections" at bounding box center [240, 228] width 58 height 12
click at [211, 223] on input "Collapse sections" at bounding box center [199, 228] width 24 height 24
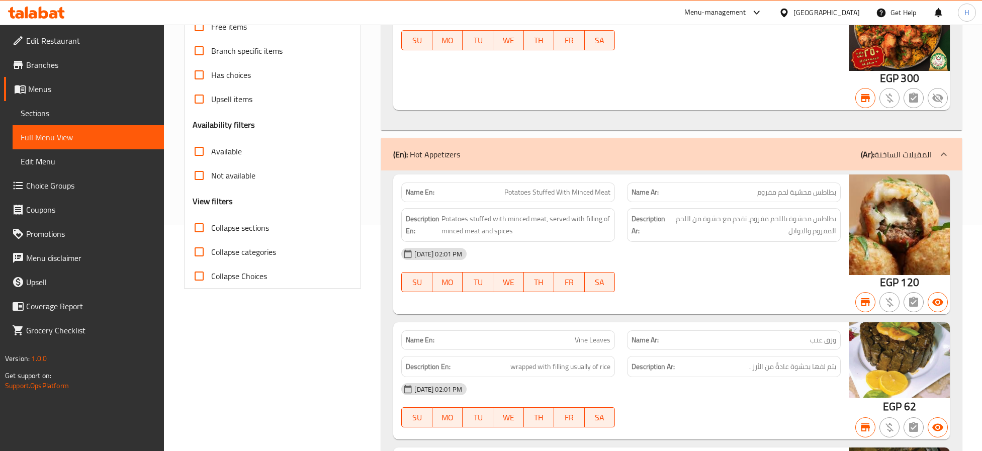
checkbox input "true"
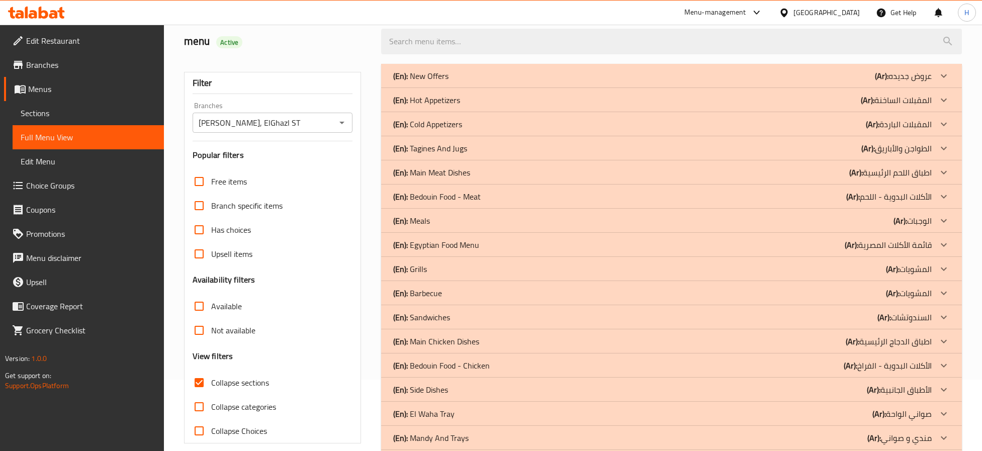
scroll to position [0, 0]
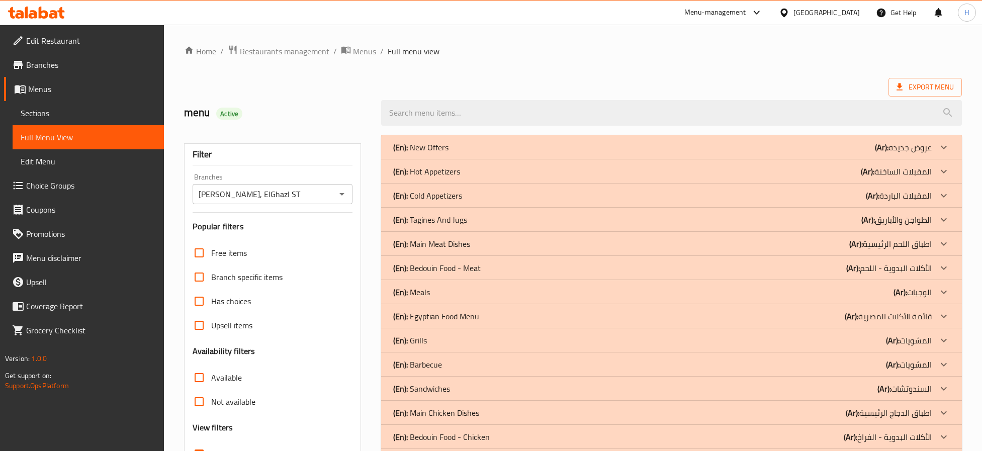
drag, startPoint x: 498, startPoint y: 168, endPoint x: 527, endPoint y: 210, distance: 50.4
click at [498, 153] on div "(En): Hot Appetizers (Ar): المقبلات الساخنة" at bounding box center [662, 147] width 539 height 12
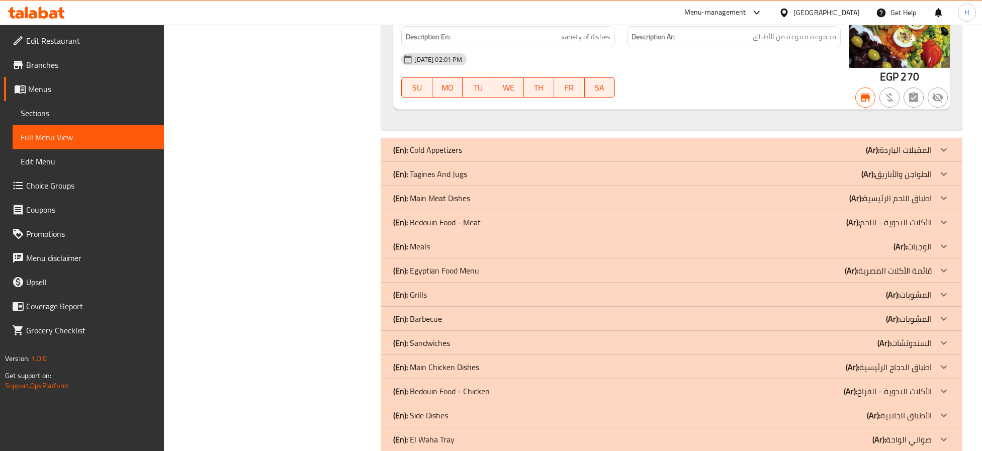
scroll to position [2867, 0]
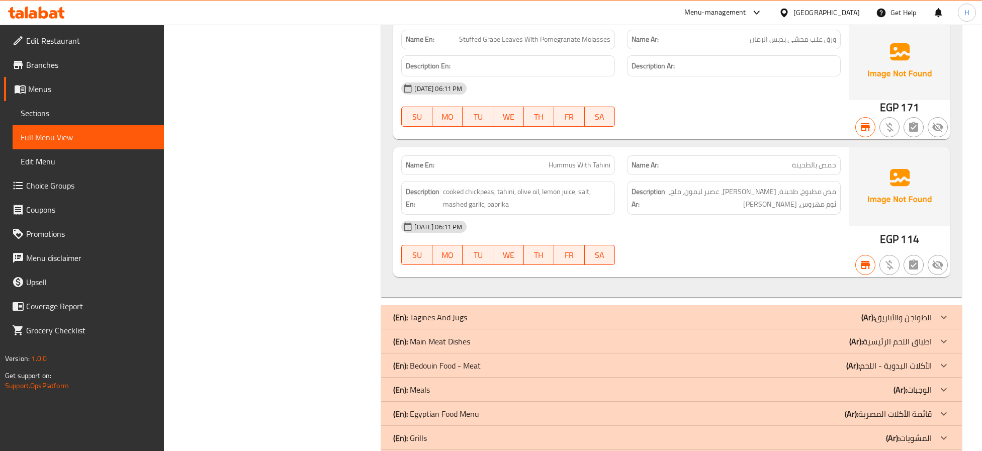
scroll to position [3244, 0]
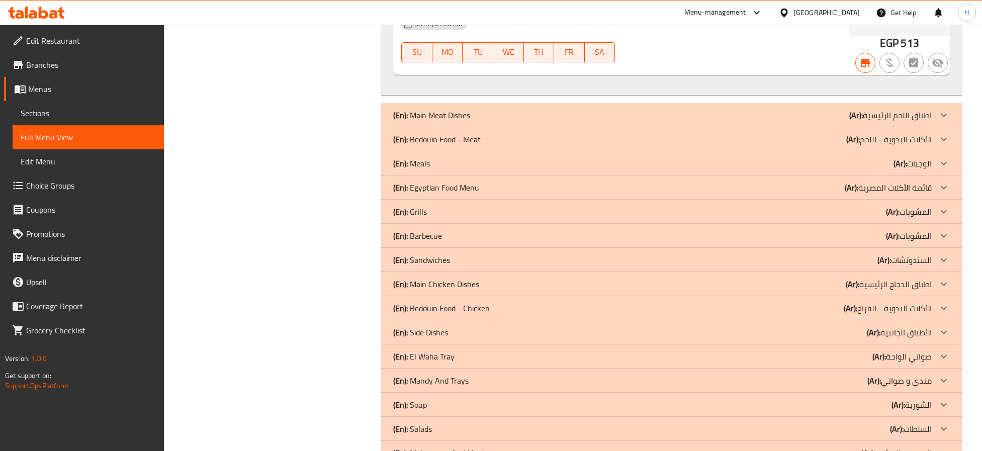
scroll to position [8073, 0]
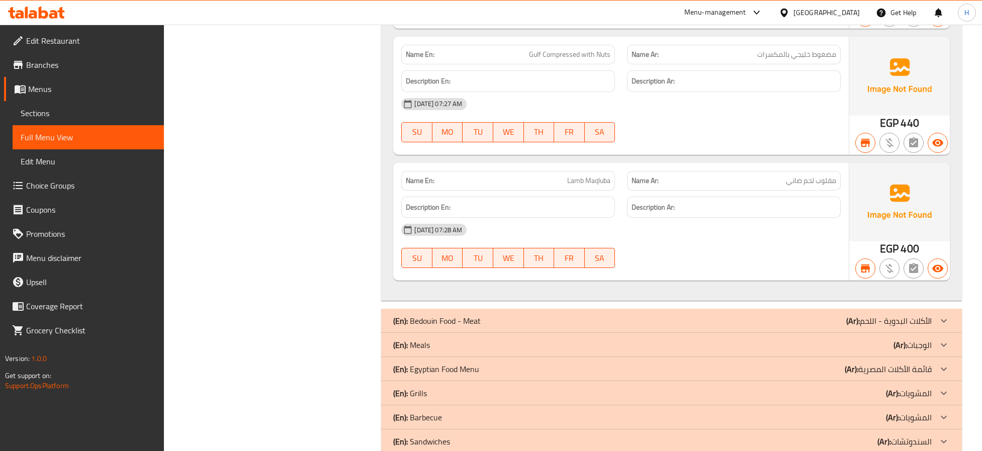
scroll to position [8450, 0]
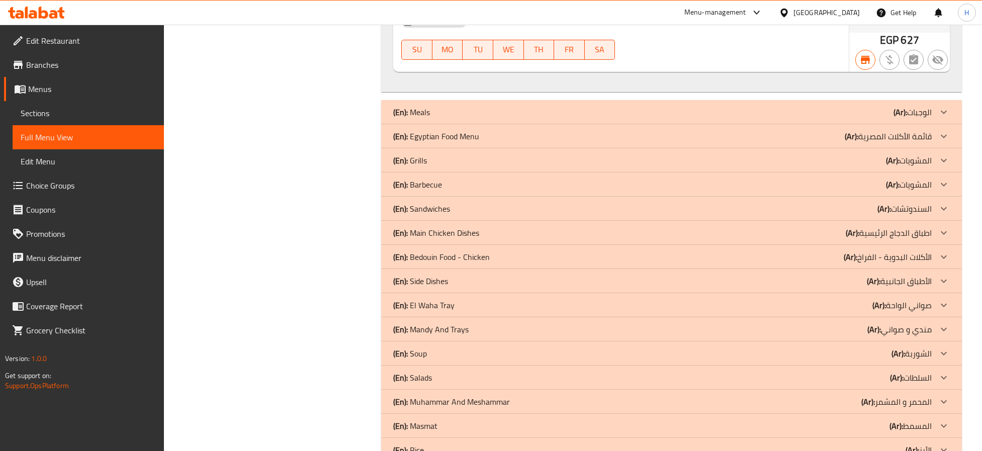
scroll to position [9582, 0]
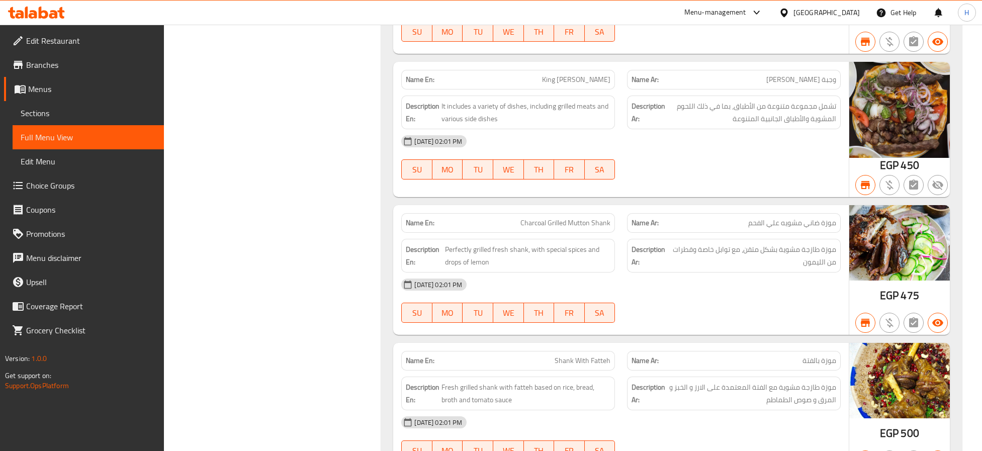
scroll to position [10336, 0]
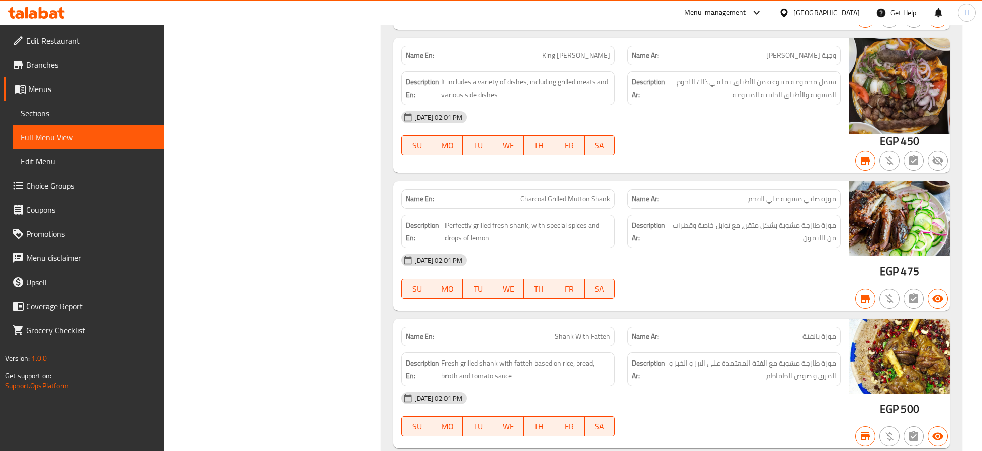
copy span "Charcoal Grilled Mutton Shank"
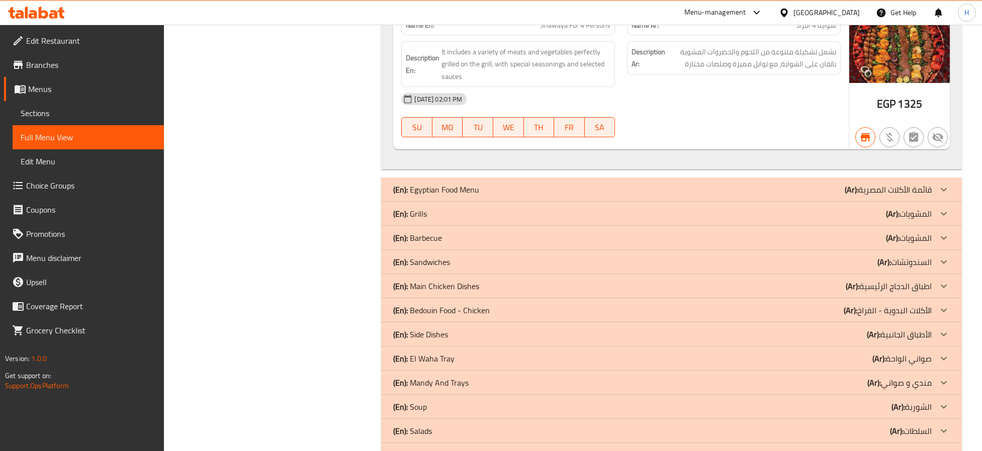
scroll to position [11015, 0]
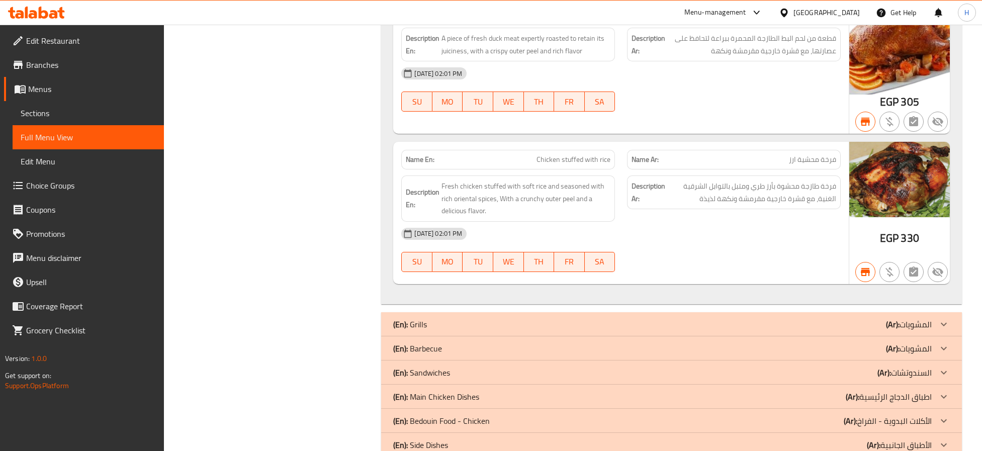
scroll to position [13128, 0]
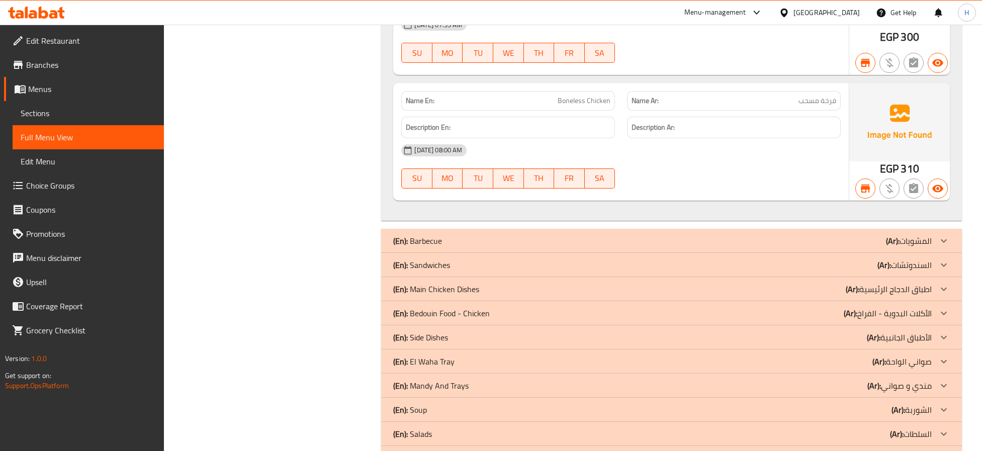
scroll to position [15090, 0]
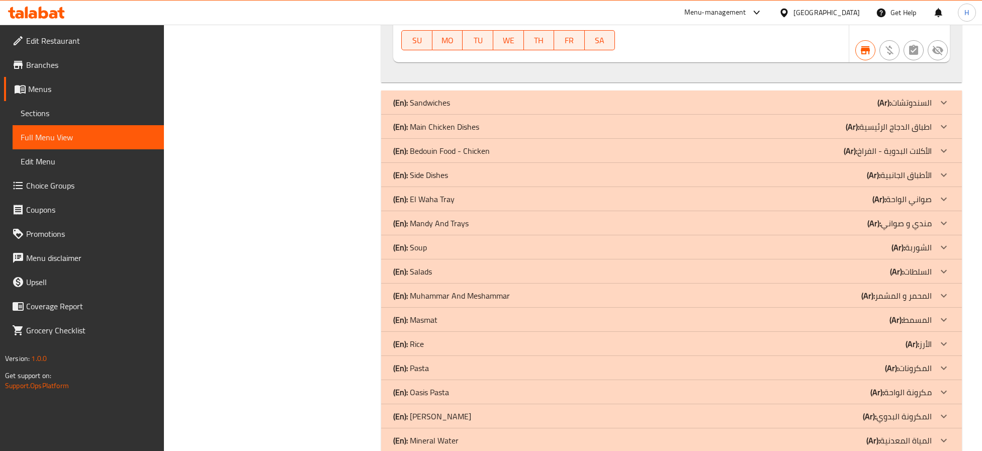
scroll to position [22710, 0]
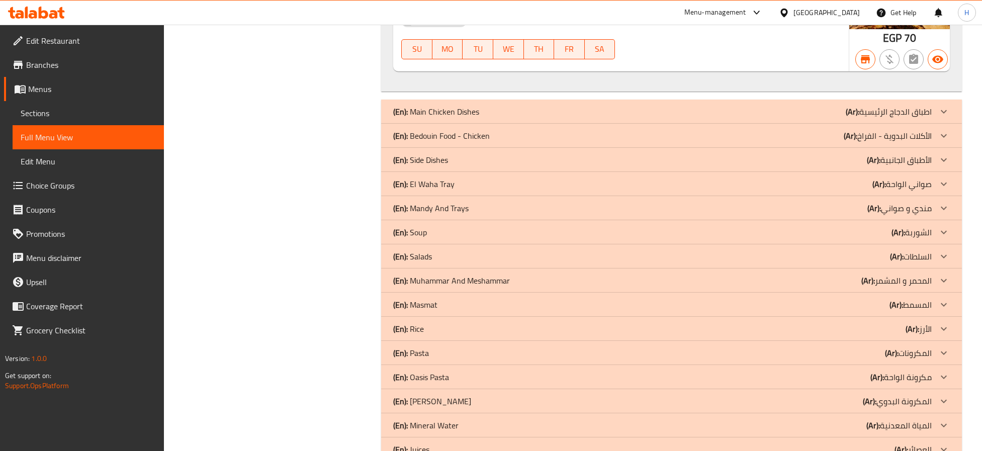
scroll to position [23691, 0]
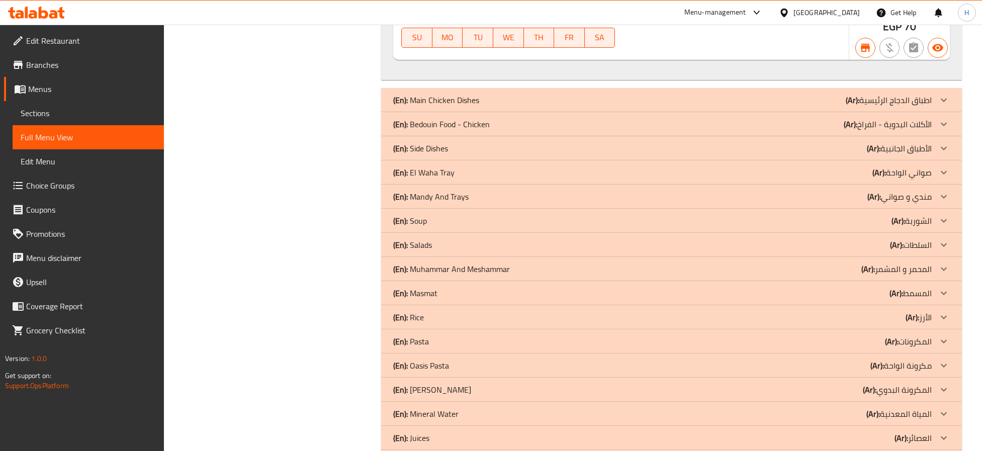
drag, startPoint x: 803, startPoint y: 218, endPoint x: 723, endPoint y: 240, distance: 82.6
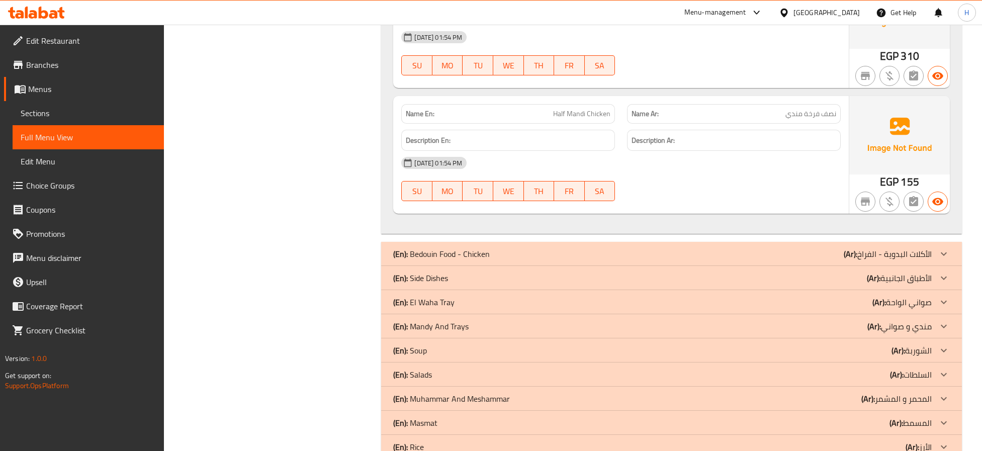
scroll to position [24521, 0]
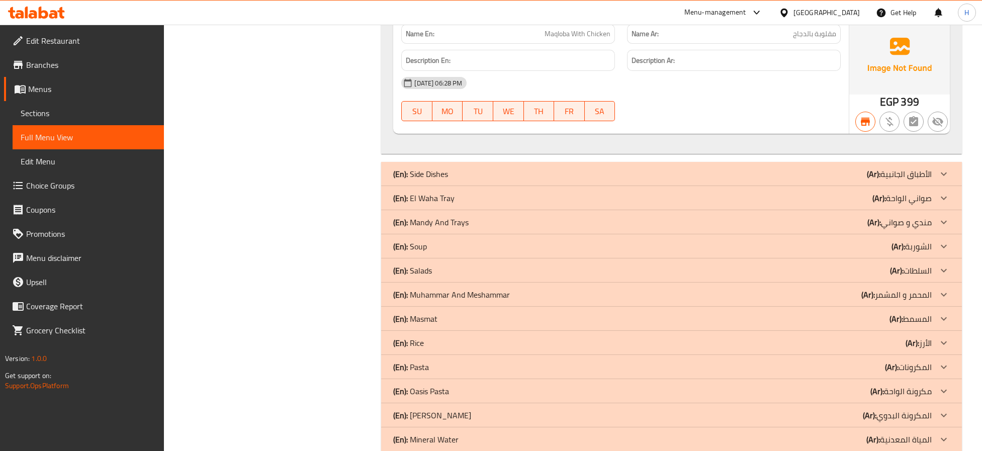
scroll to position [25200, 0]
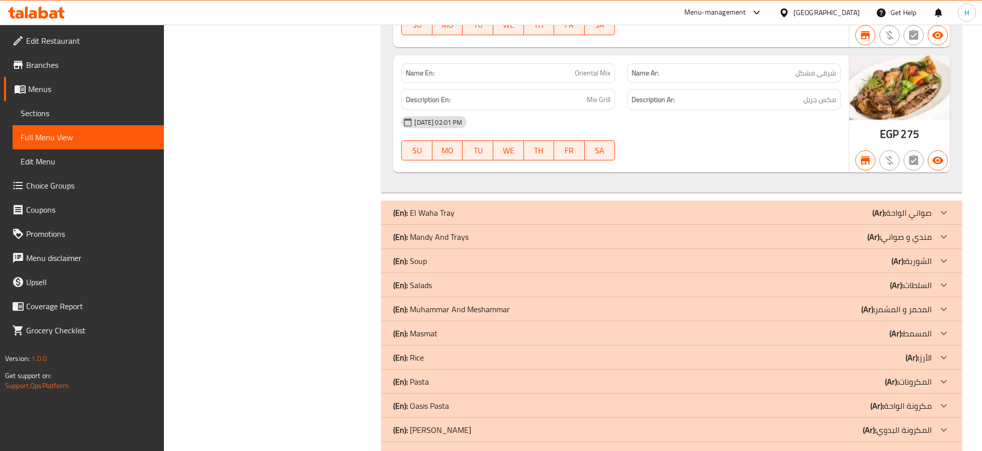
scroll to position [25652, 0]
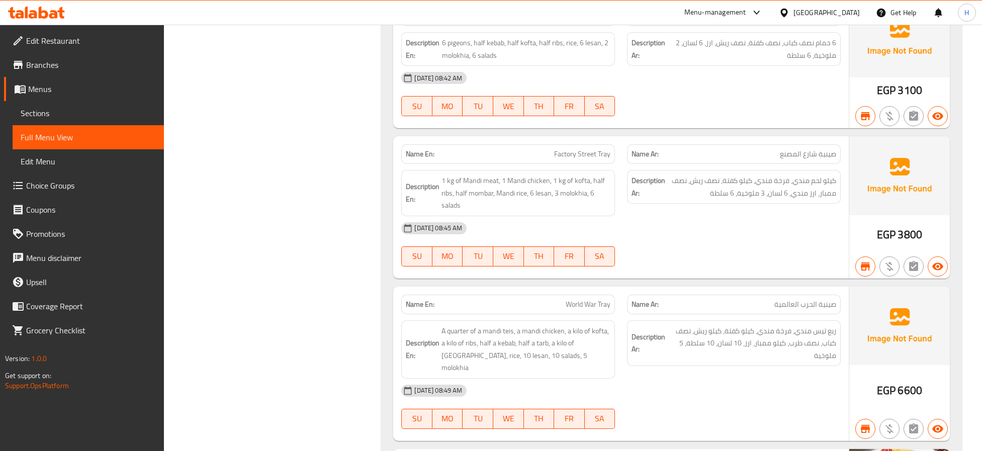
scroll to position [25954, 0]
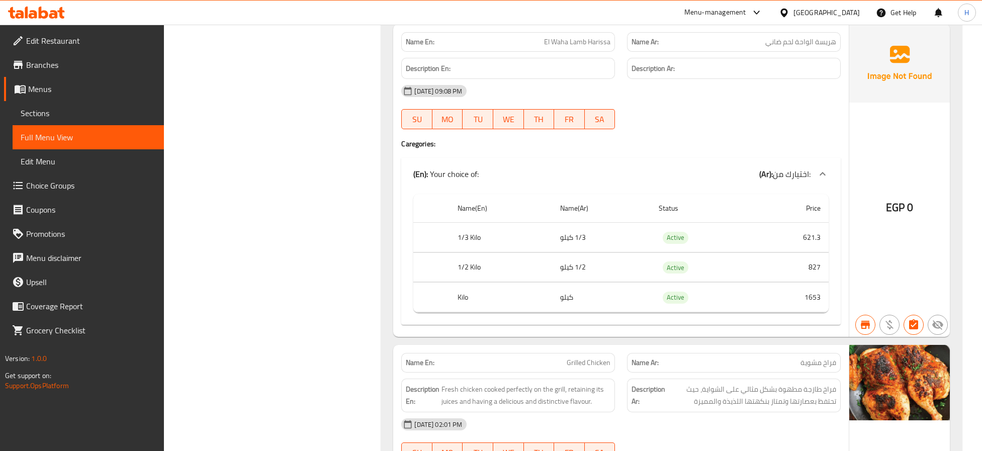
drag, startPoint x: 281, startPoint y: 317, endPoint x: 286, endPoint y: 98, distance: 219.4
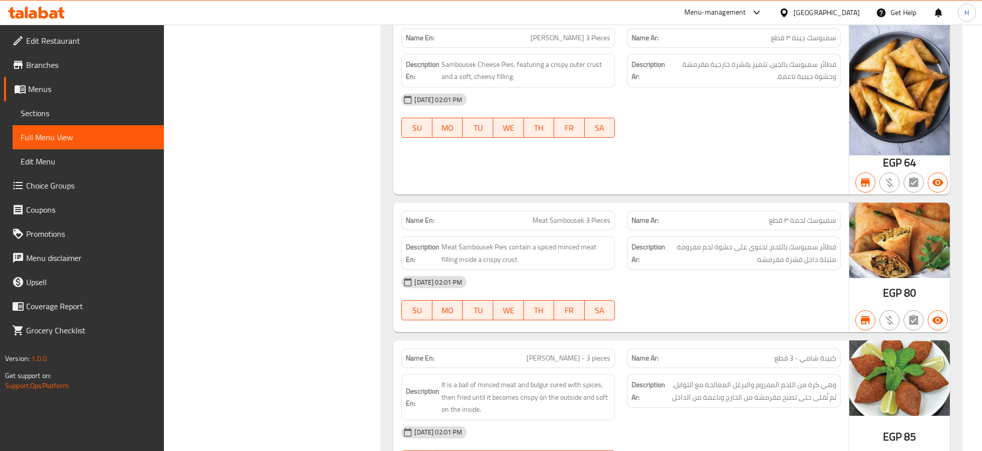
scroll to position [0, 0]
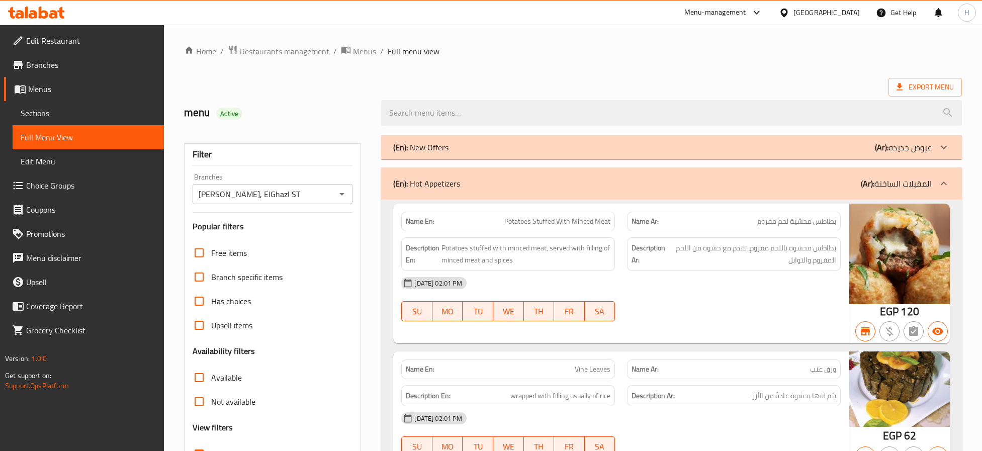
drag, startPoint x: 272, startPoint y: 256, endPoint x: 291, endPoint y: 5, distance: 251.3
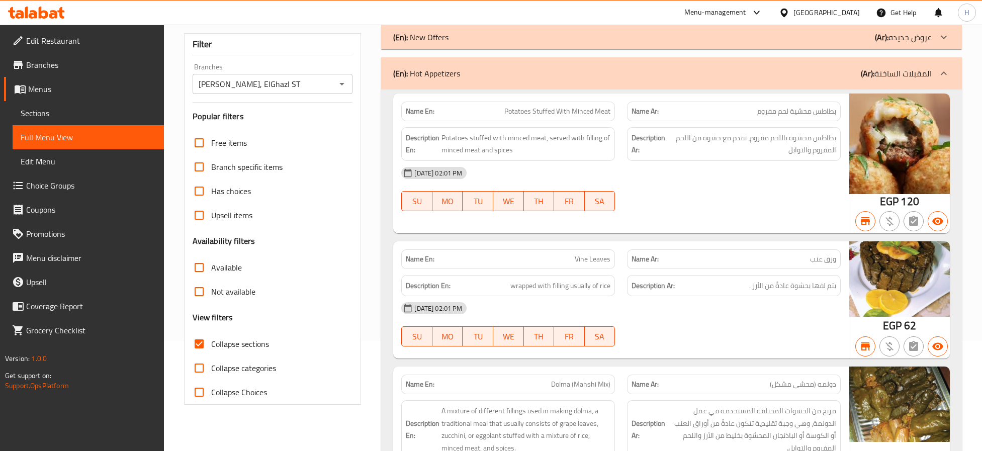
scroll to position [226, 0]
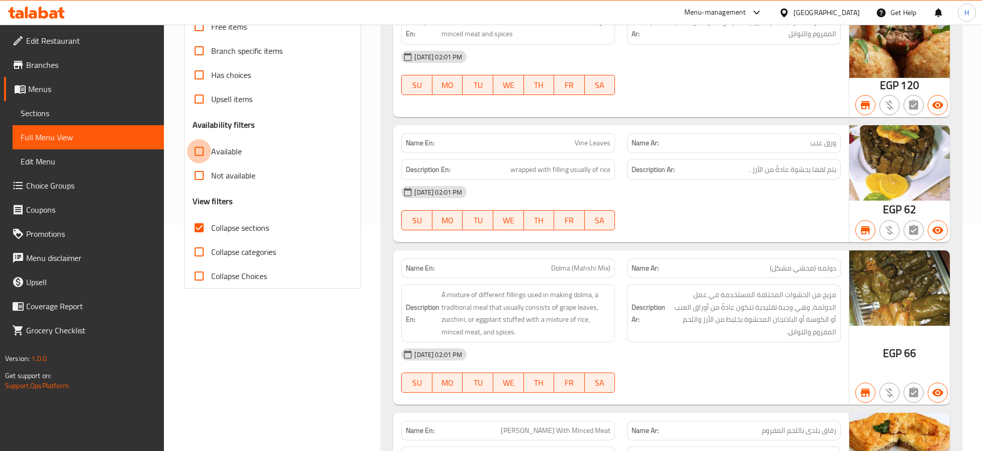
click at [197, 151] on input "Available" at bounding box center [199, 151] width 24 height 24
checkbox input "true"
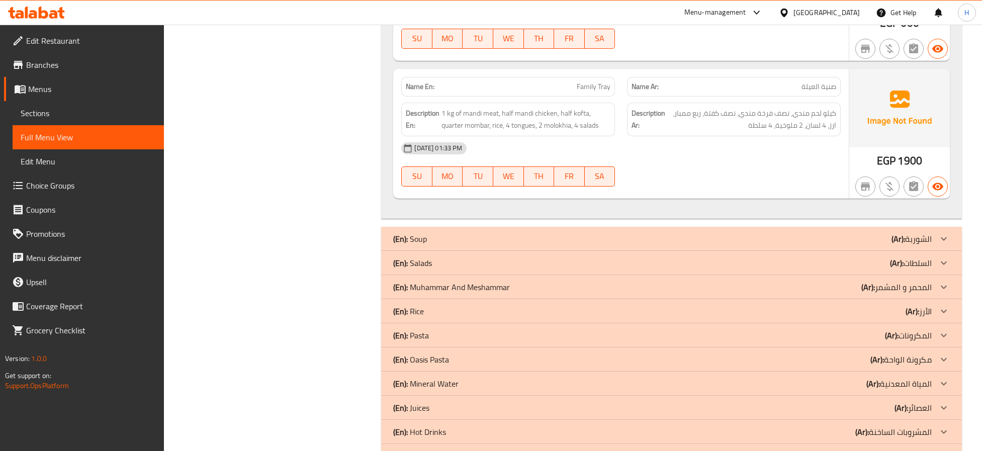
scroll to position [11921, 0]
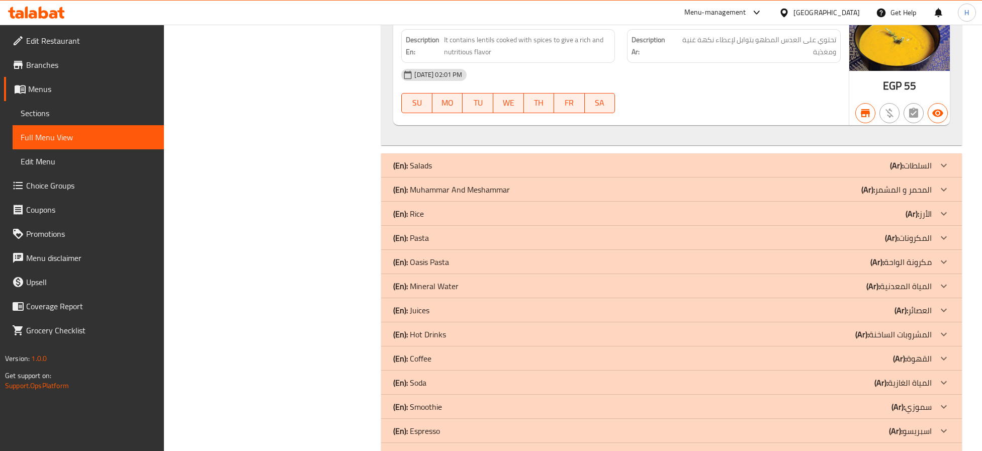
scroll to position [12826, 0]
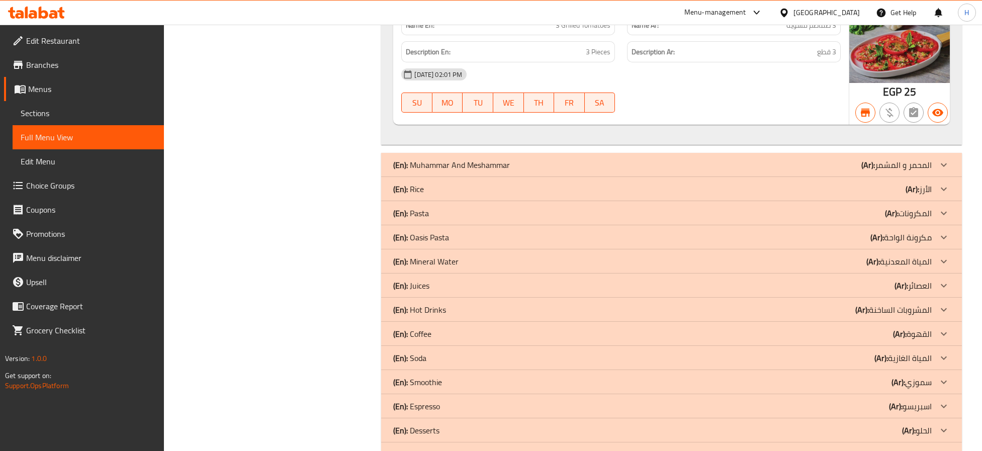
scroll to position [14411, 0]
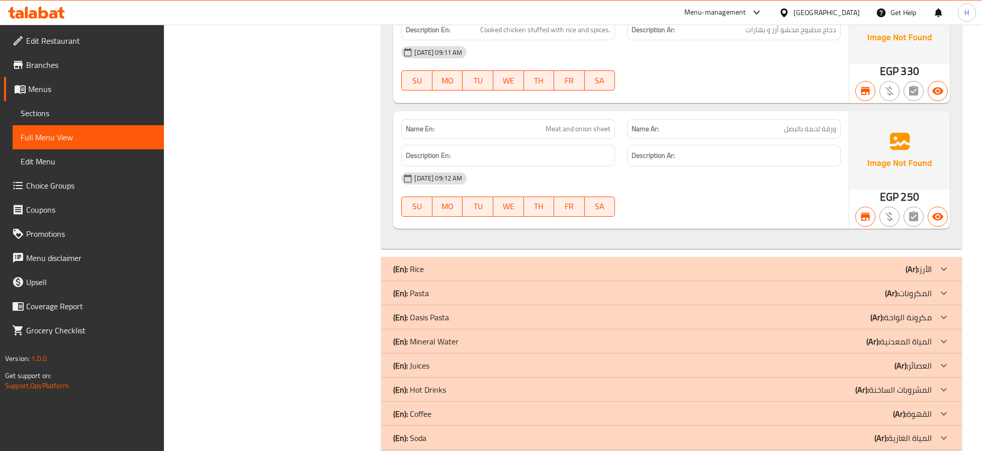
scroll to position [15240, 0]
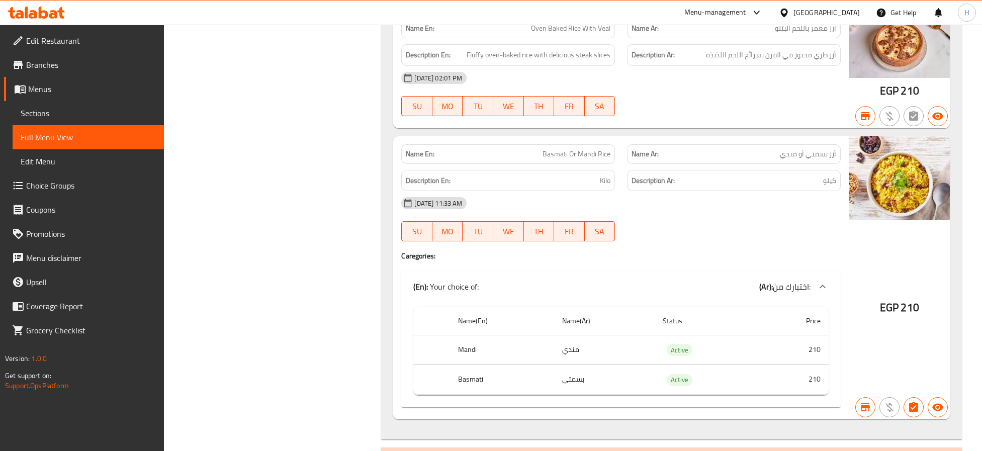
scroll to position [16749, 0]
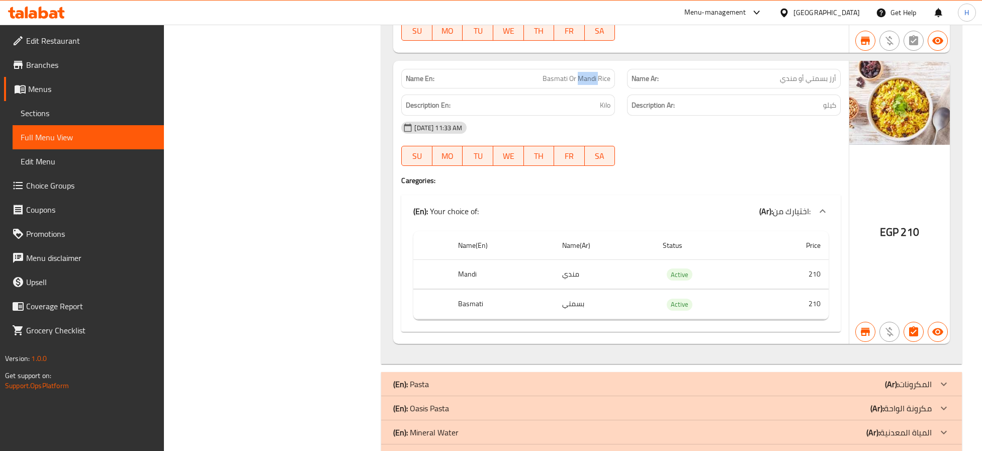
copy span "Basmati Or Mandi Rice"
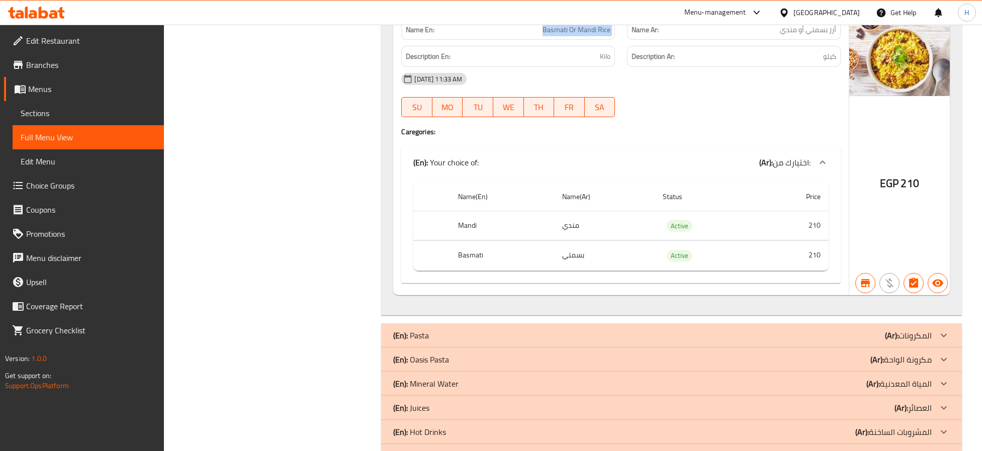
scroll to position [16825, 0]
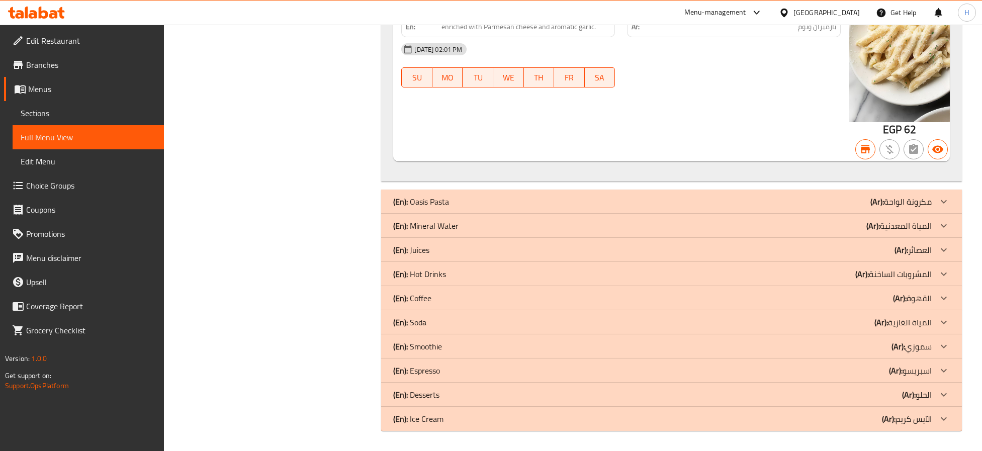
scroll to position [18334, 0]
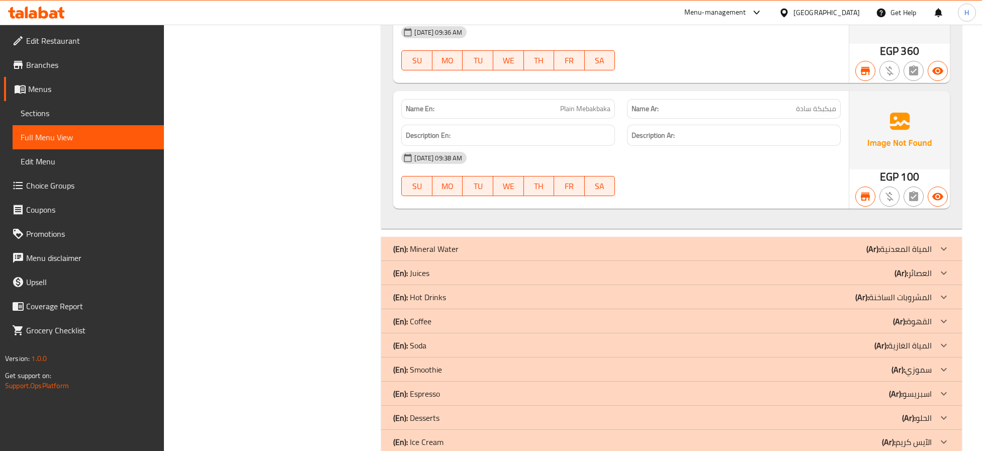
scroll to position [18636, 0]
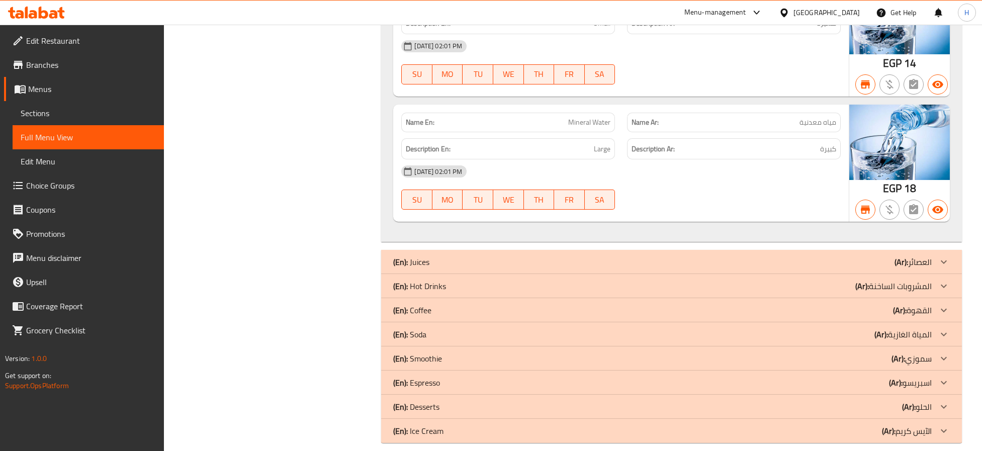
scroll to position [18862, 0]
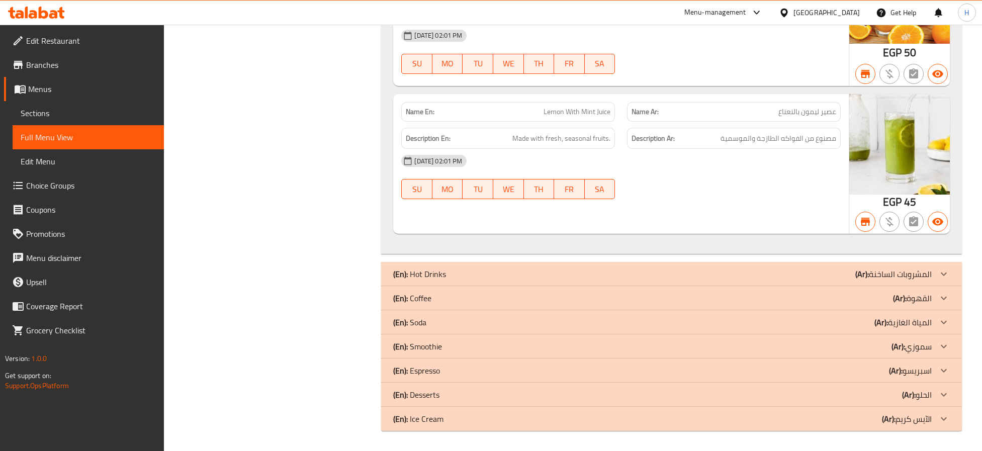
scroll to position [19616, 0]
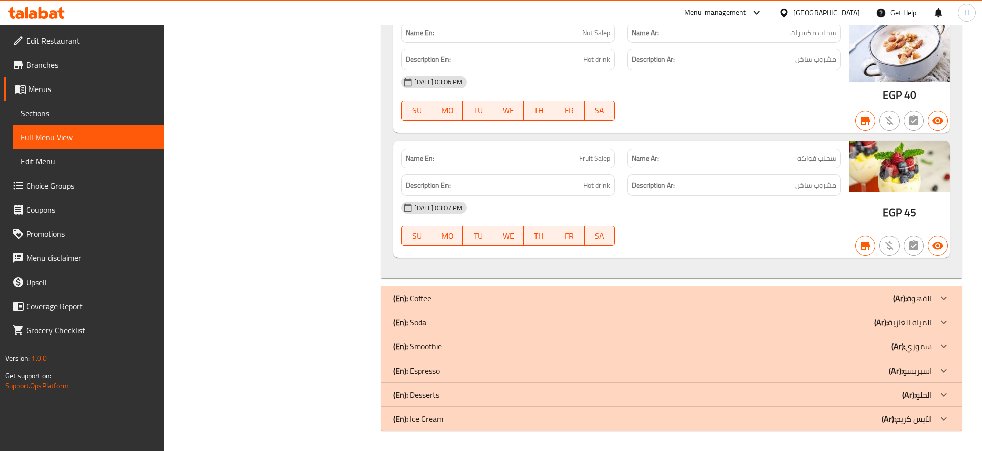
scroll to position [20722, 0]
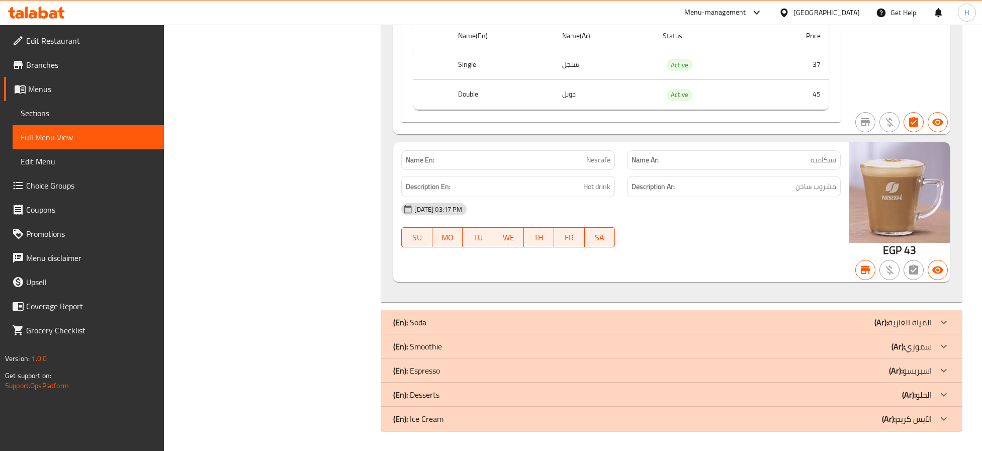
scroll to position [21488, 0]
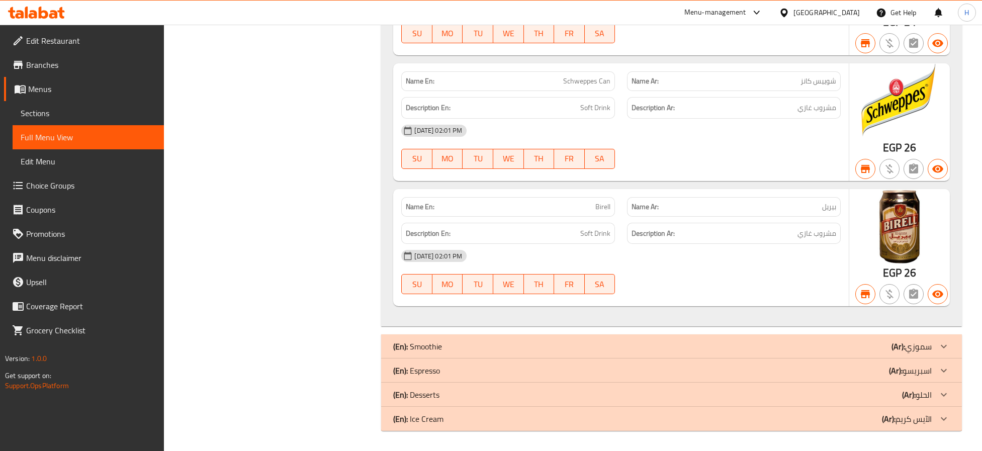
scroll to position [22152, 0]
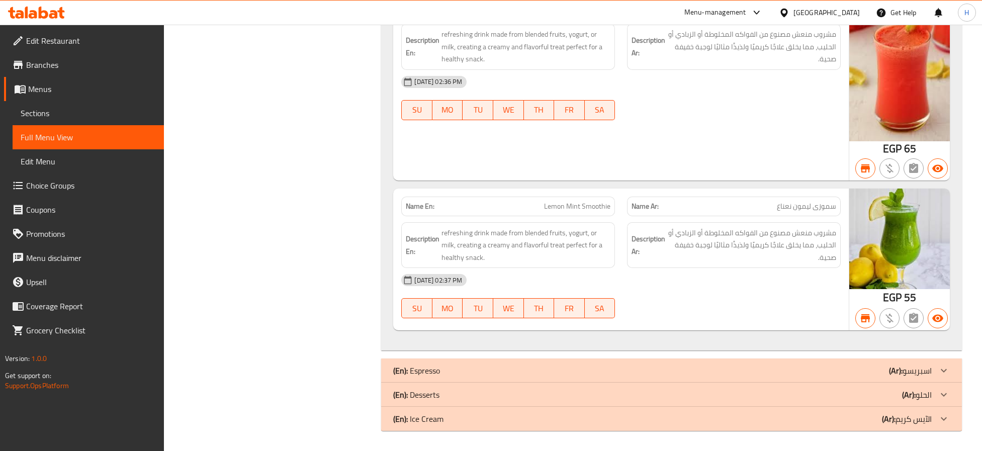
scroll to position [22883, 0]
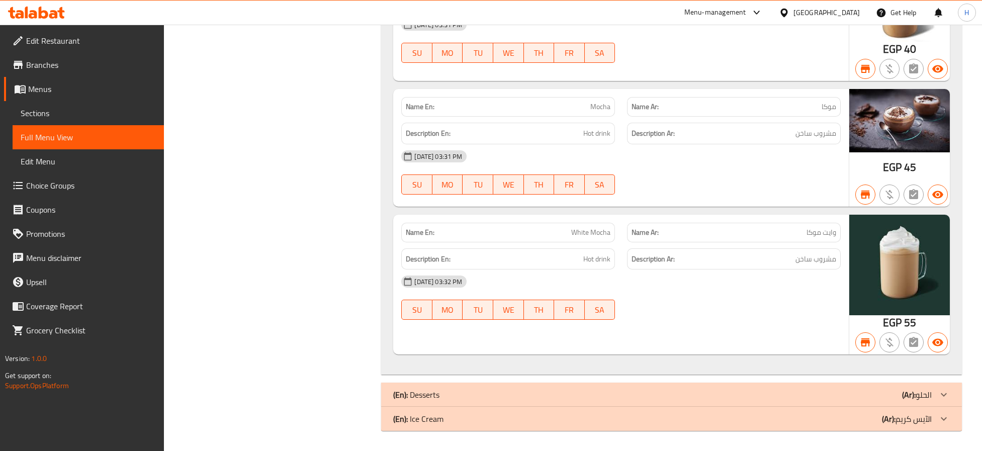
scroll to position [24326, 0]
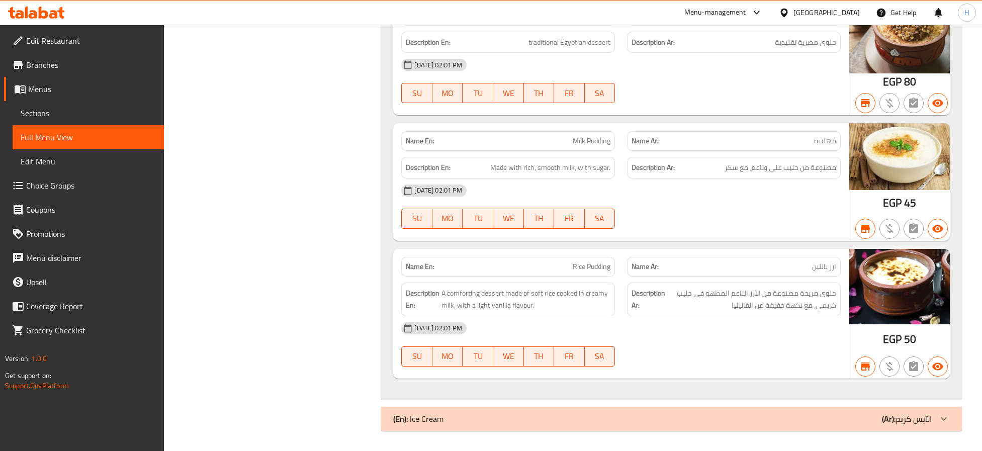
scroll to position [25043, 0]
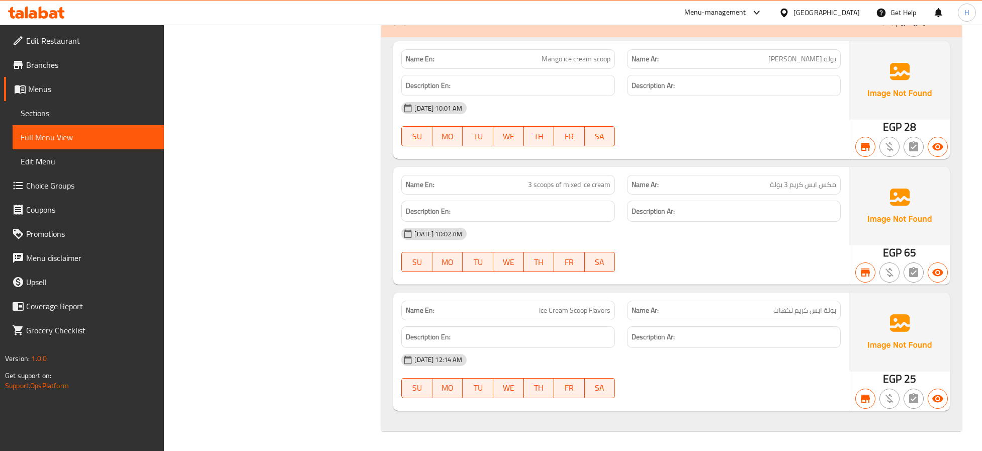
scroll to position [25420, 0]
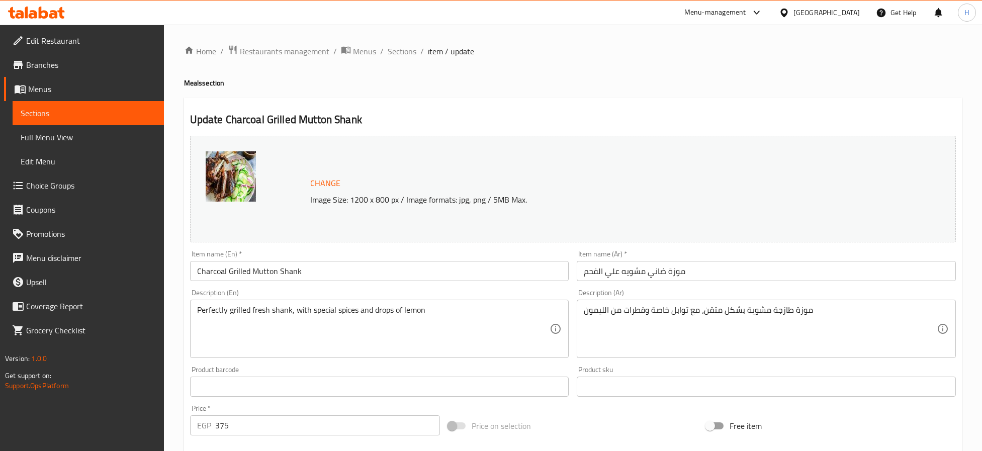
click at [260, 272] on input "Charcoal Grilled Mutton Shank" at bounding box center [379, 271] width 379 height 20
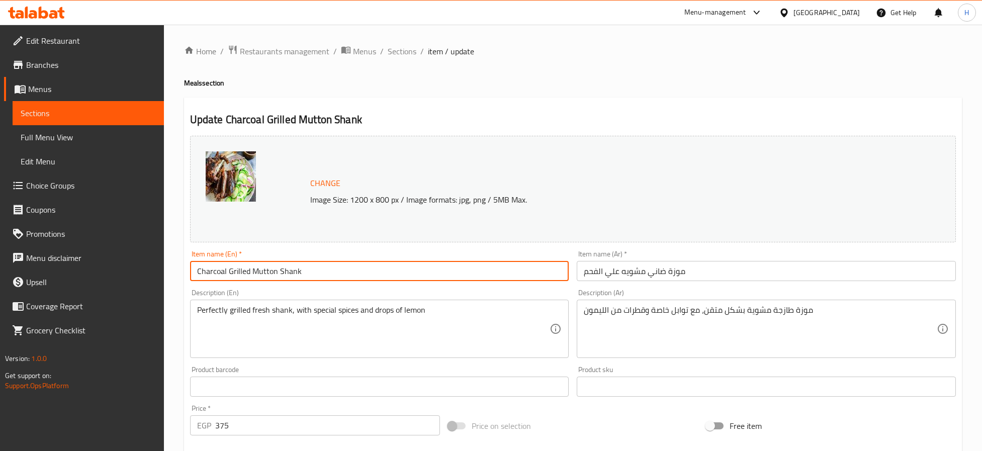
click at [260, 272] on input "Charcoal Grilled Mutton Shank" at bounding box center [379, 271] width 379 height 20
type input "Charcoal Grilled Shank"
click at [653, 271] on input "موزة ضاني مشويه علي الفحم" at bounding box center [766, 271] width 379 height 20
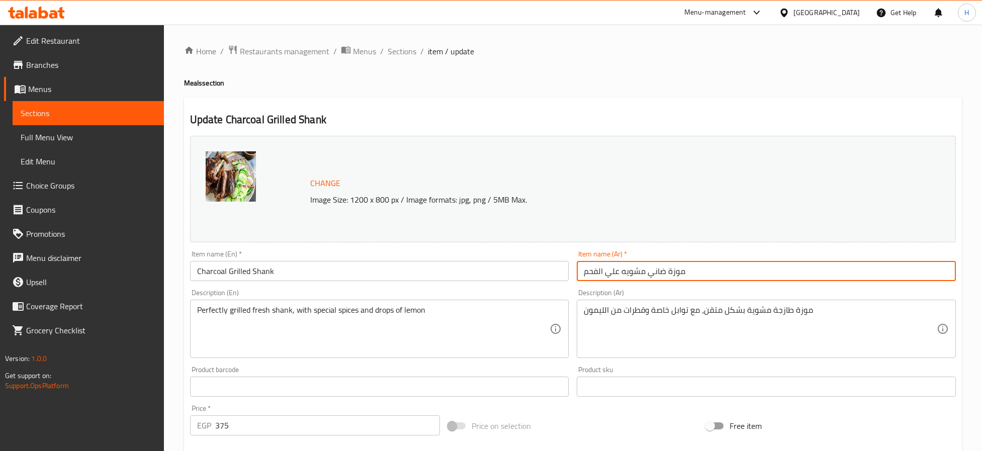
click at [653, 271] on input "موزة ضاني مشويه علي الفحم" at bounding box center [766, 271] width 379 height 20
type input "موزة مشويه علي الفحم"
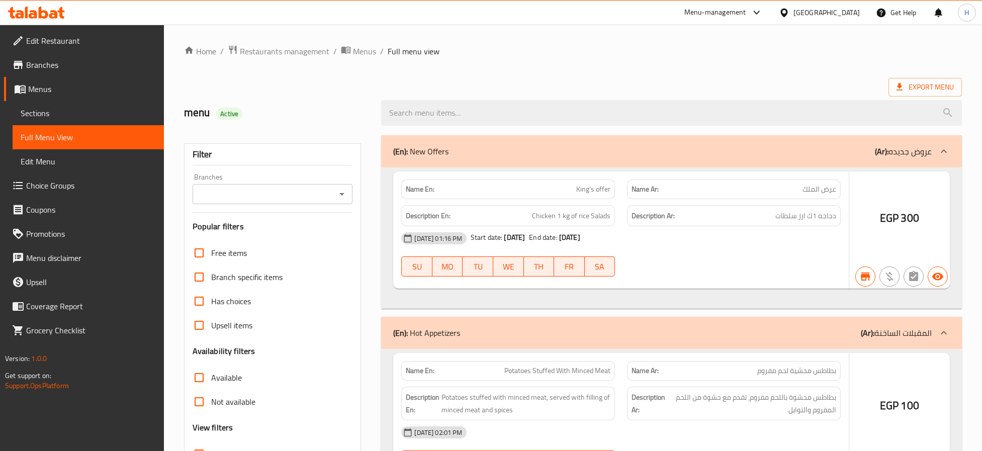
click at [342, 192] on icon "Open" at bounding box center [342, 194] width 12 height 12
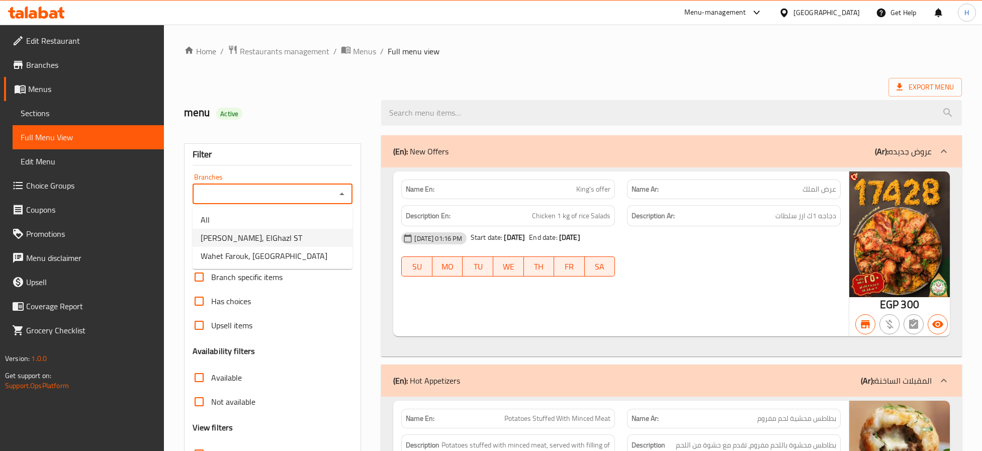
click at [299, 242] on li "[PERSON_NAME], ElGhazl ST" at bounding box center [273, 238] width 160 height 18
type input "[PERSON_NAME], ElGhazl ST"
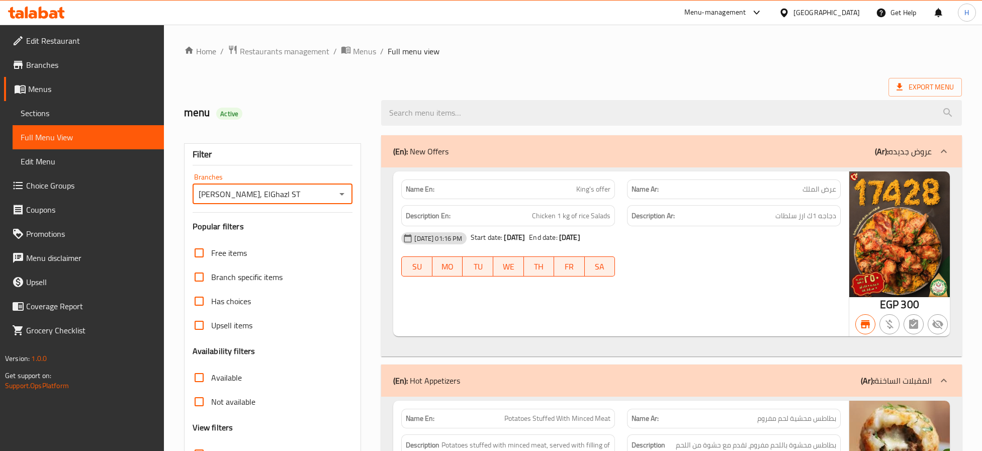
click at [199, 380] on input "Available" at bounding box center [199, 378] width 24 height 24
checkbox input "true"
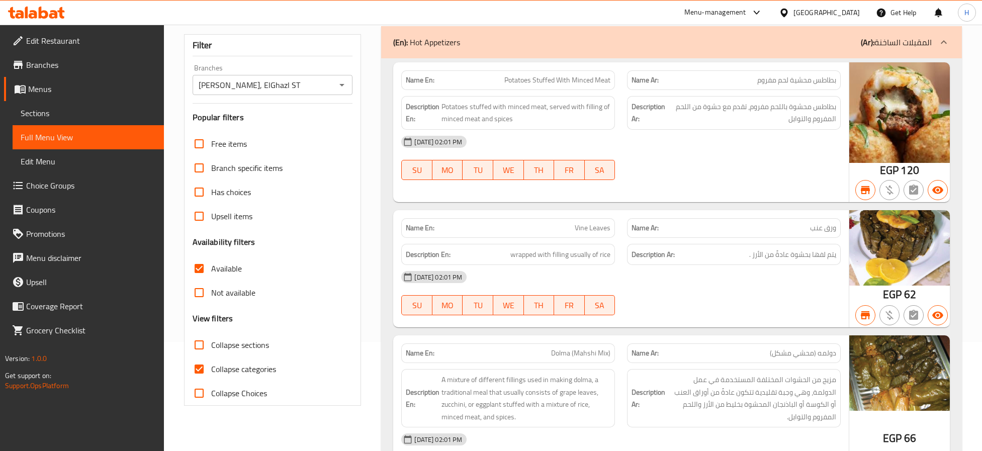
scroll to position [226, 0]
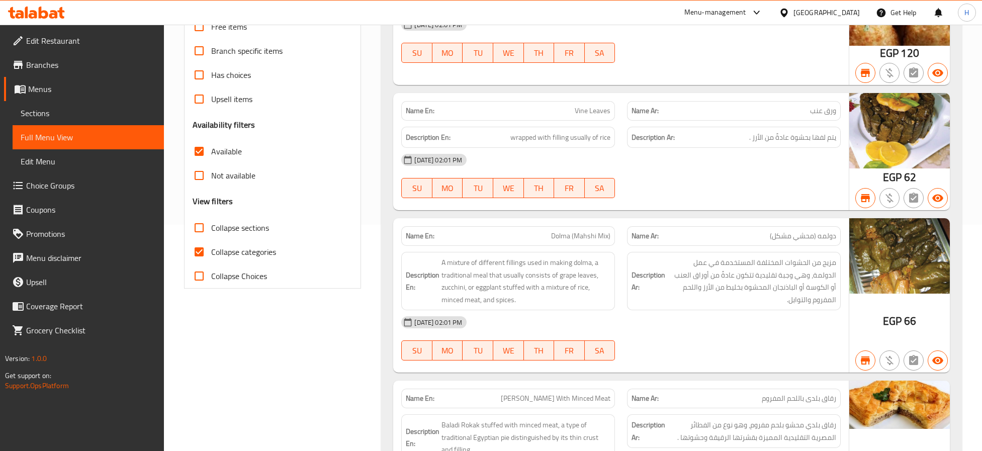
click at [236, 252] on span "Collapse categories" at bounding box center [243, 252] width 65 height 12
click at [211, 252] on input "Collapse categories" at bounding box center [199, 252] width 24 height 24
checkbox input "false"
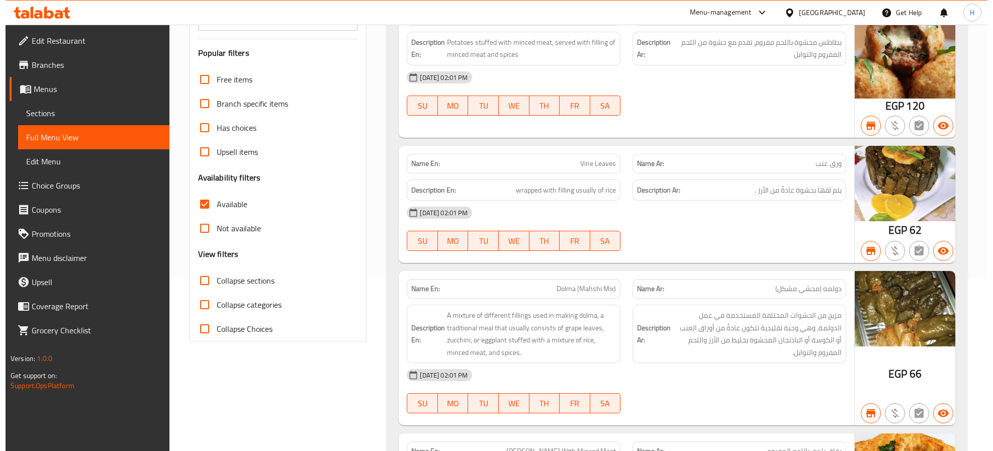
scroll to position [0, 0]
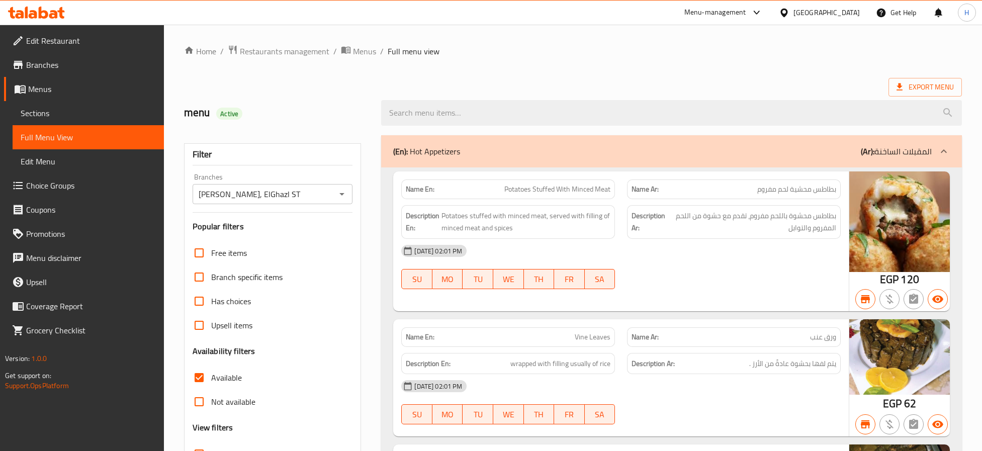
click at [824, 50] on ol "Home / Restaurants management / Menus / Full menu view" at bounding box center [573, 51] width 778 height 13
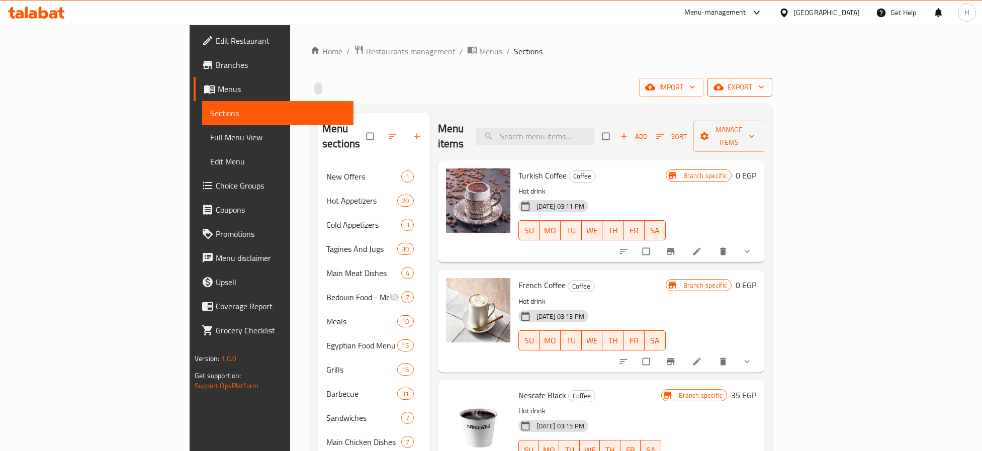
click at [767, 85] on icon "button" at bounding box center [761, 87] width 10 height 10
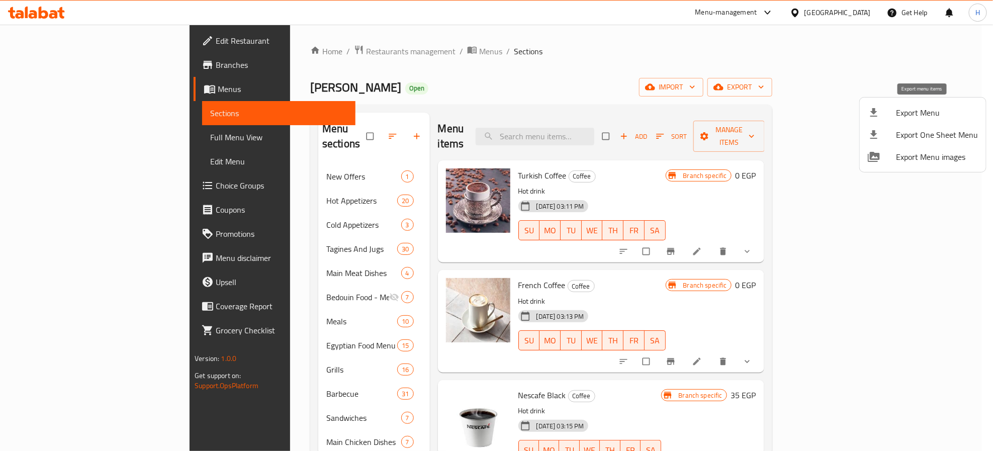
click at [923, 110] on span "Export Menu" at bounding box center [937, 113] width 82 height 12
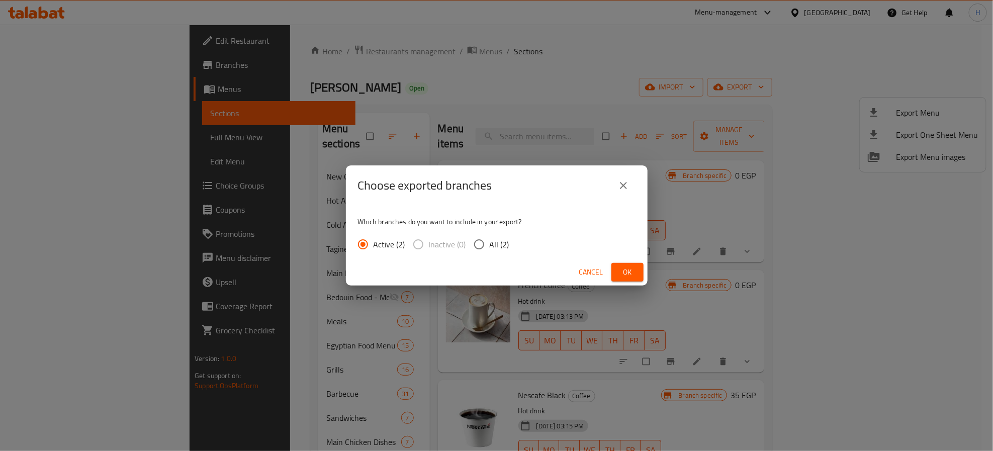
click at [484, 249] on input "All (2)" at bounding box center [479, 244] width 21 height 21
radio input "true"
click at [624, 271] on span "Ok" at bounding box center [628, 272] width 16 height 13
